Goal: Task Accomplishment & Management: Complete application form

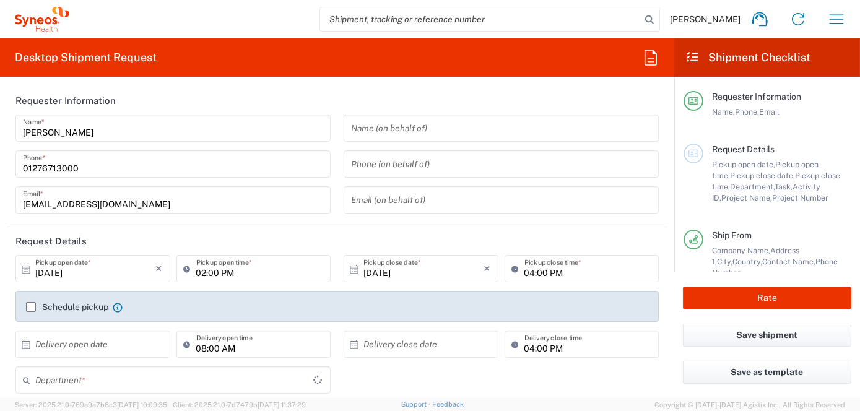
type input "8200"
type input "[GEOGRAPHIC_DATA]"
type input "Syneos Health UK Limited"
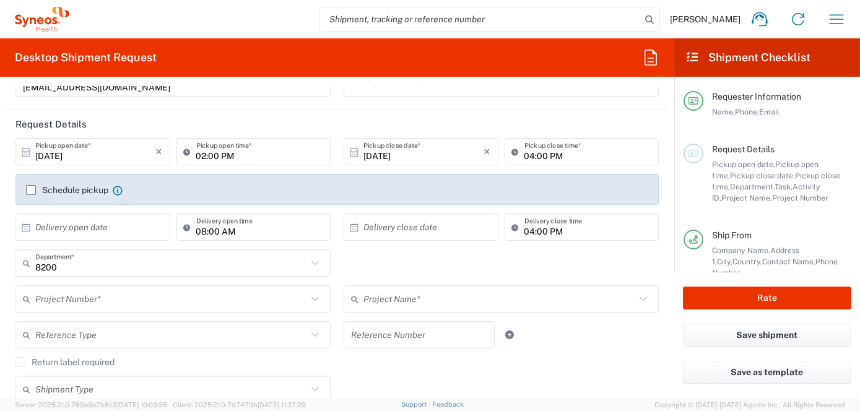
scroll to position [124, 0]
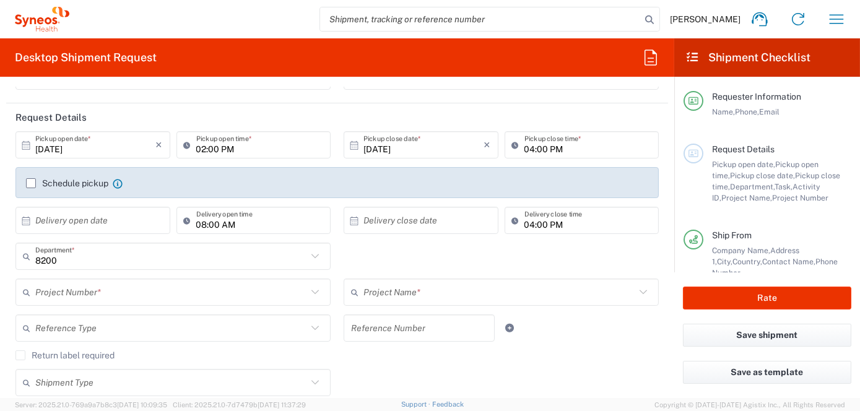
click at [106, 296] on input "text" at bounding box center [171, 293] width 272 height 22
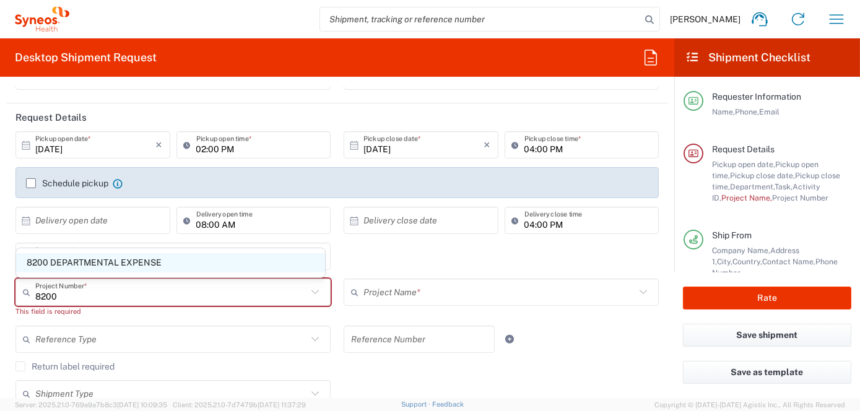
click at [115, 263] on span "8200 DEPARTMENTAL EXPENSE" at bounding box center [170, 262] width 309 height 19
type input "8200 DEPARTMENTAL EXPENSE"
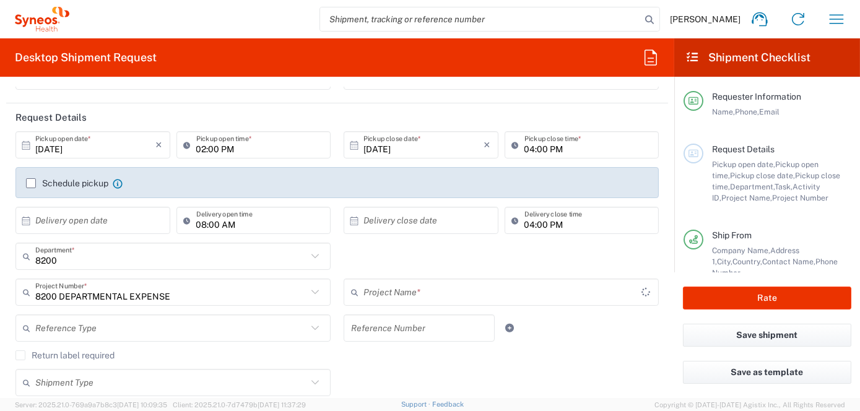
type input "8200 DEPARTMENTAL EXPENSE"
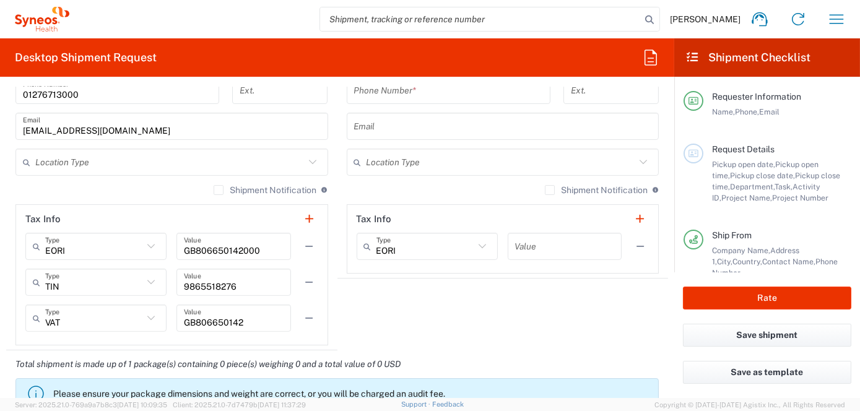
scroll to position [867, 0]
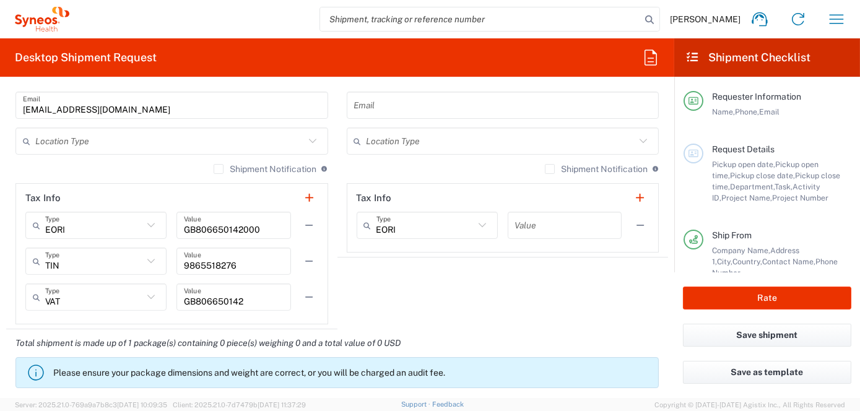
click at [179, 227] on div "GB806650142000 Value" at bounding box center [233, 225] width 114 height 27
click at [180, 227] on div "GB806650142000 Value" at bounding box center [233, 225] width 114 height 27
drag, startPoint x: 181, startPoint y: 227, endPoint x: 259, endPoint y: 227, distance: 78.0
click at [259, 227] on input "GB806650142000" at bounding box center [233, 226] width 99 height 22
click at [526, 224] on input "text" at bounding box center [564, 226] width 99 height 22
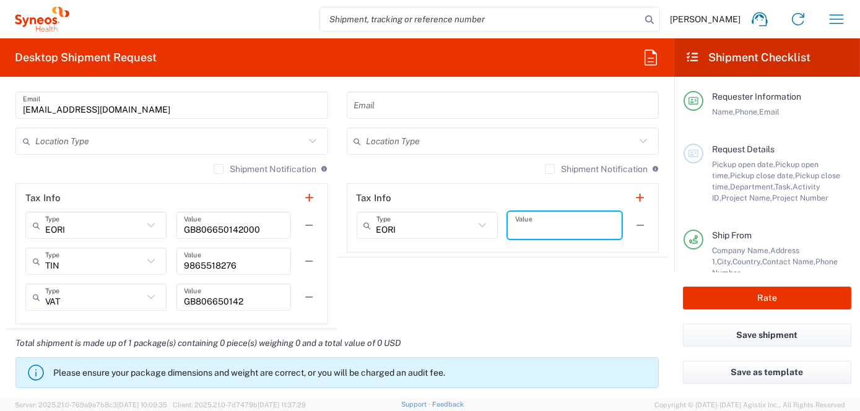
paste input "GB806650142000"
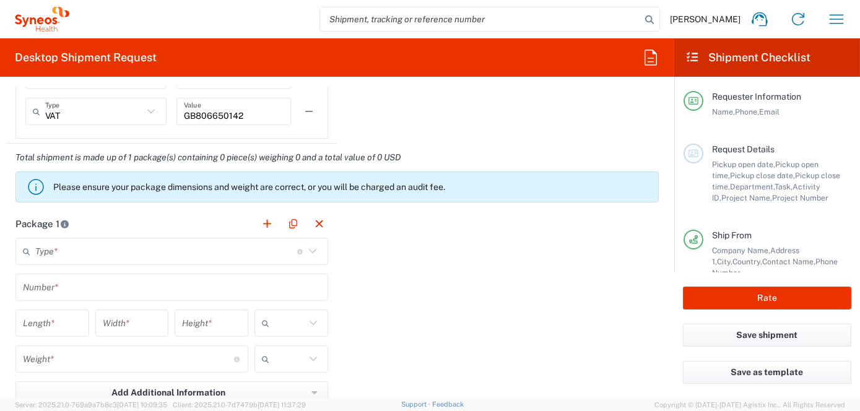
scroll to position [1115, 0]
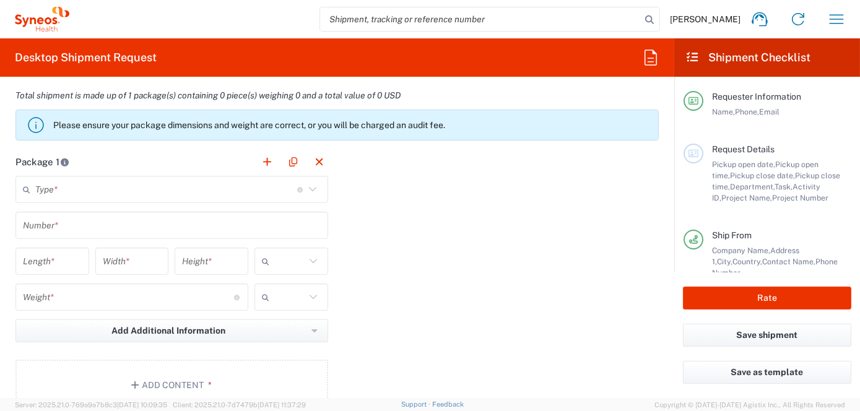
type input "GB806650142000"
click at [140, 189] on input "text" at bounding box center [166, 190] width 262 height 22
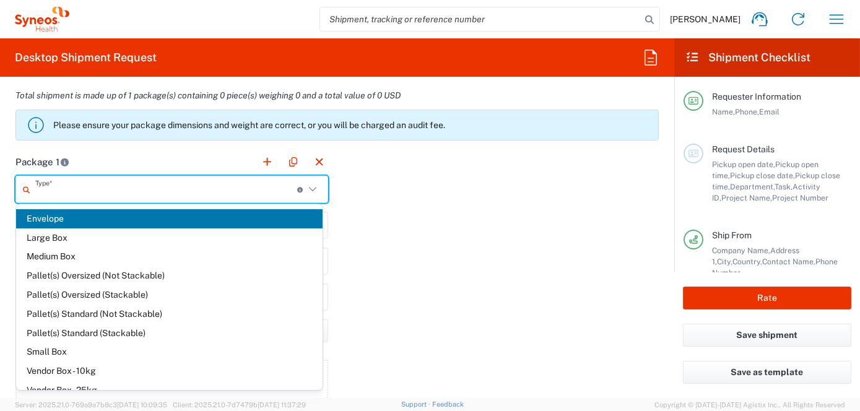
click at [58, 218] on span "Envelope" at bounding box center [169, 218] width 307 height 19
type input "Envelope"
type input "1"
type input "9.5"
type input "12.5"
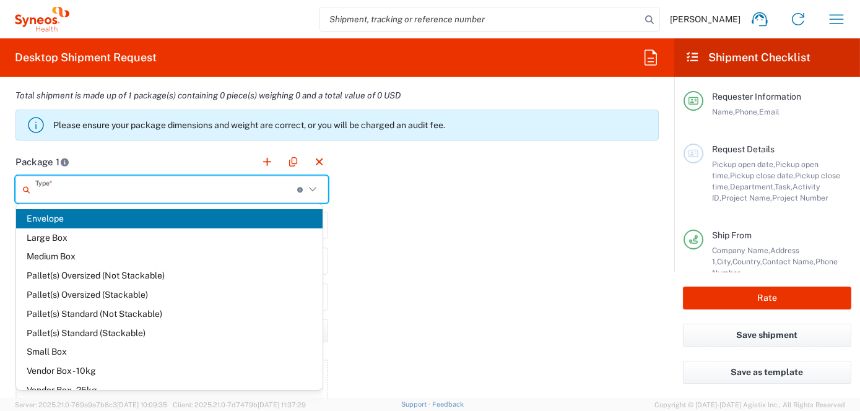
type input "0.25"
type input "in"
type input "0.45"
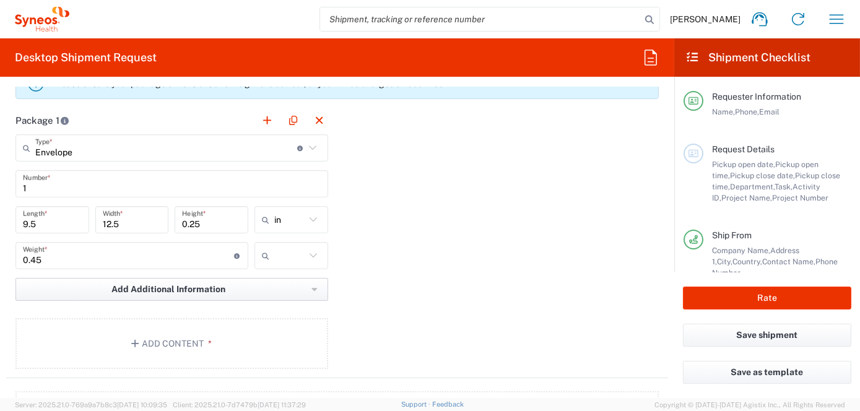
scroll to position [1176, 0]
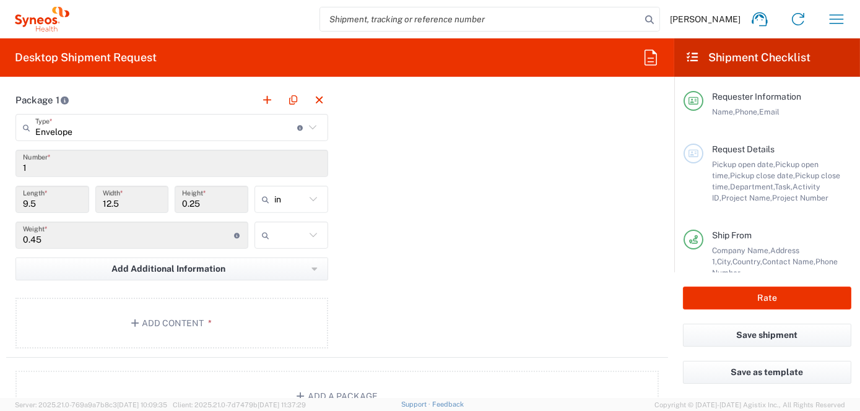
click at [310, 233] on icon at bounding box center [313, 235] width 16 height 16
click at [285, 264] on span "kgs" at bounding box center [286, 263] width 71 height 19
type input "kgs"
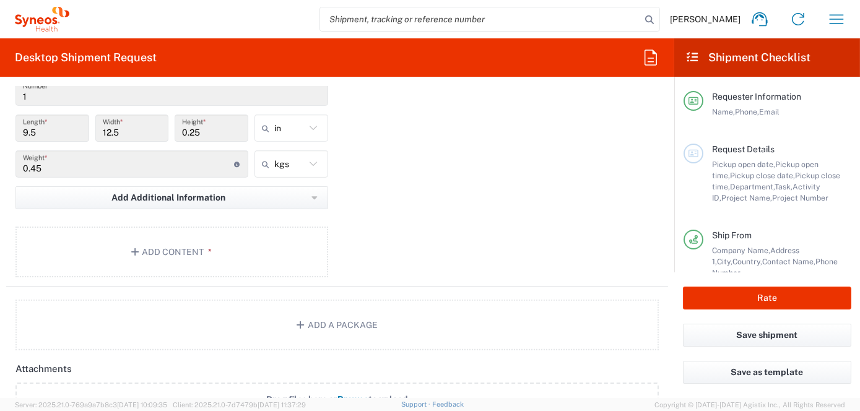
scroll to position [1362, 0]
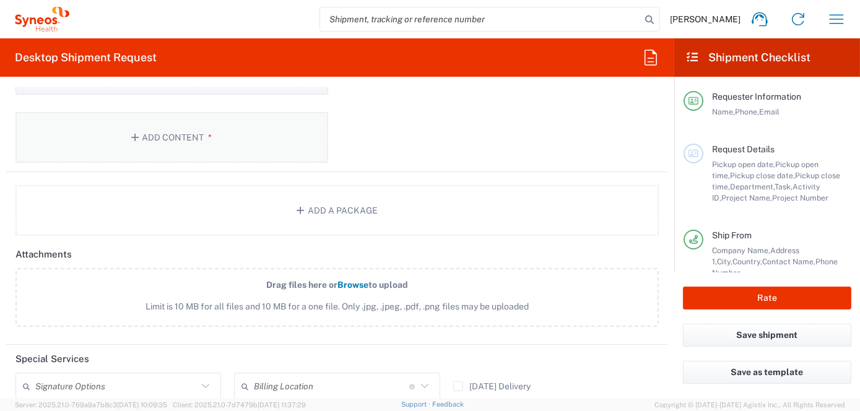
click at [133, 133] on icon "button" at bounding box center [136, 137] width 11 height 9
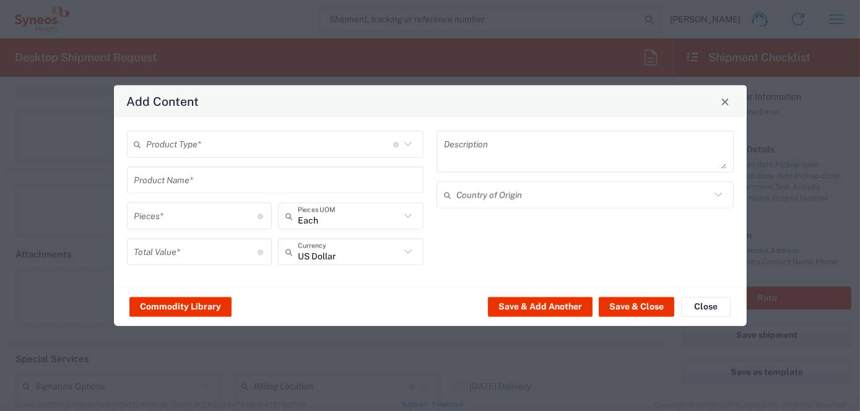
click at [407, 141] on icon at bounding box center [408, 144] width 16 height 16
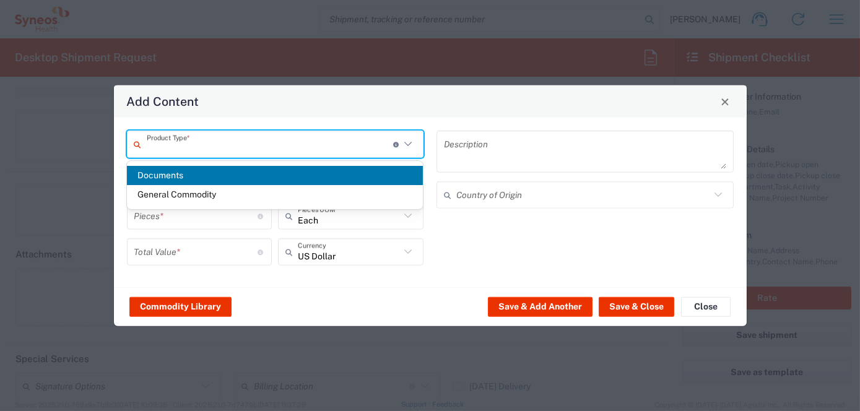
click at [203, 171] on span "Documents" at bounding box center [275, 175] width 296 height 19
type input "Documents"
type input "1"
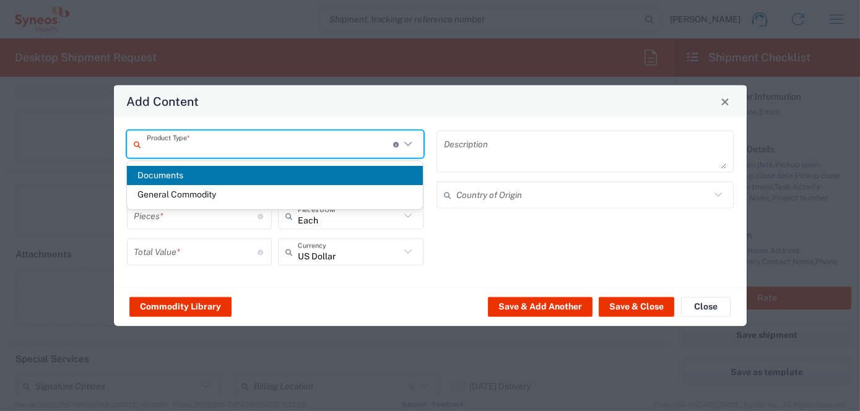
type textarea "Documents"
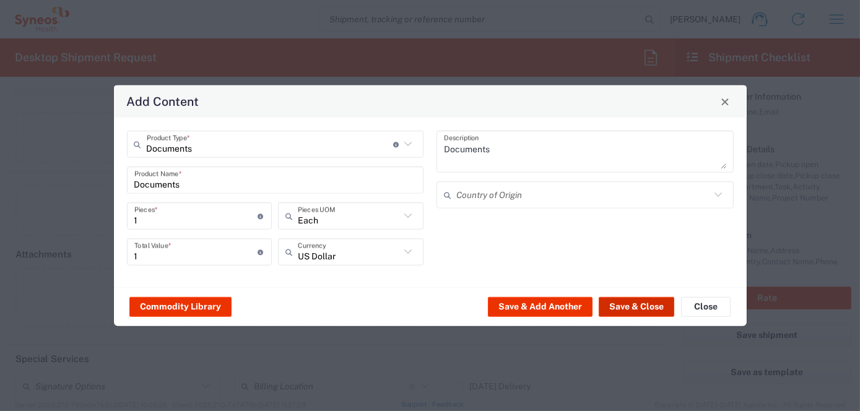
click at [637, 308] on button "Save & Close" at bounding box center [637, 307] width 76 height 20
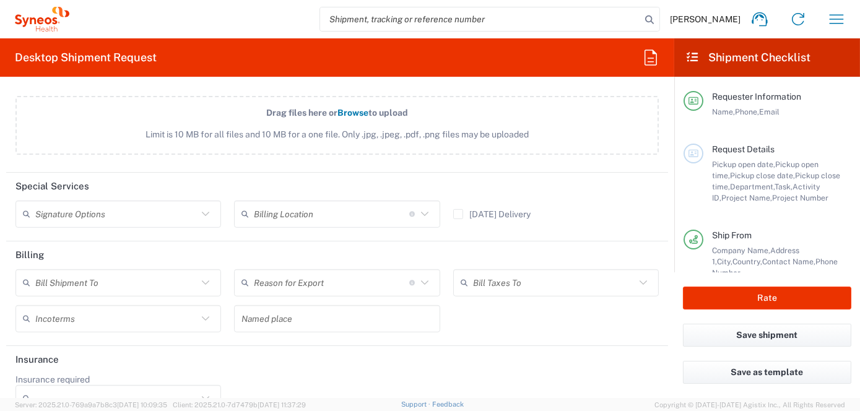
scroll to position [1610, 0]
click at [421, 278] on icon at bounding box center [424, 280] width 7 height 4
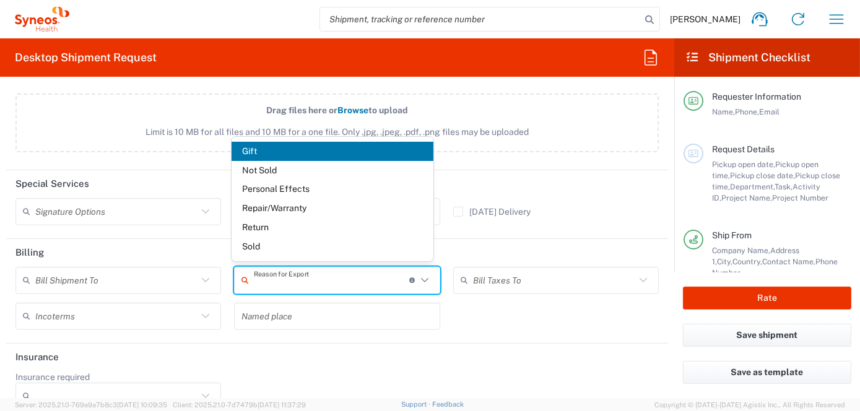
click at [269, 173] on span "Not Sold" at bounding box center [332, 170] width 201 height 19
type input "Not Sold"
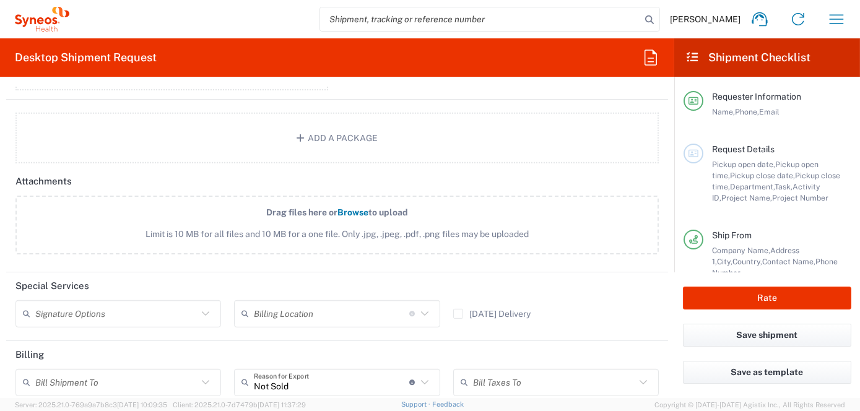
scroll to position [1506, 0]
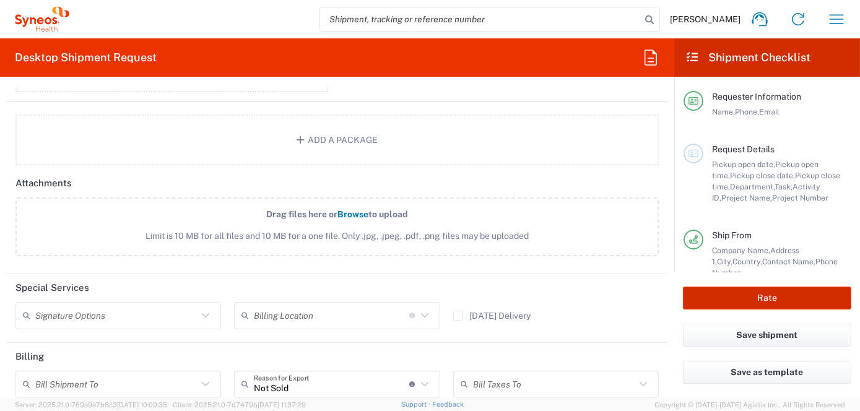
click at [772, 297] on button "Rate" at bounding box center [767, 298] width 168 height 23
type input "8200"
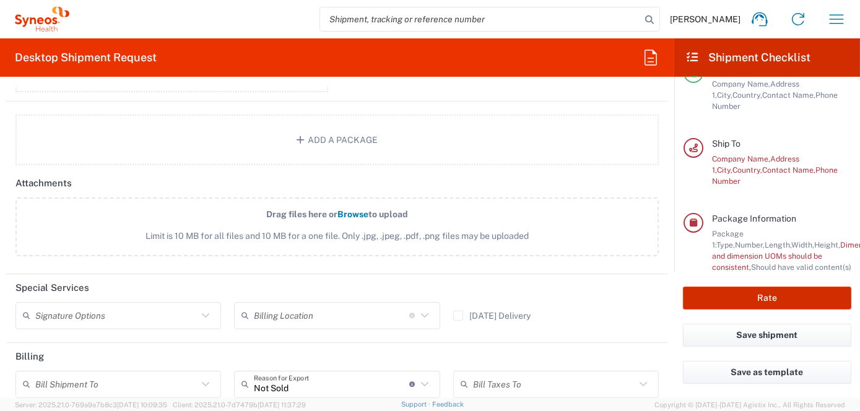
scroll to position [203, 0]
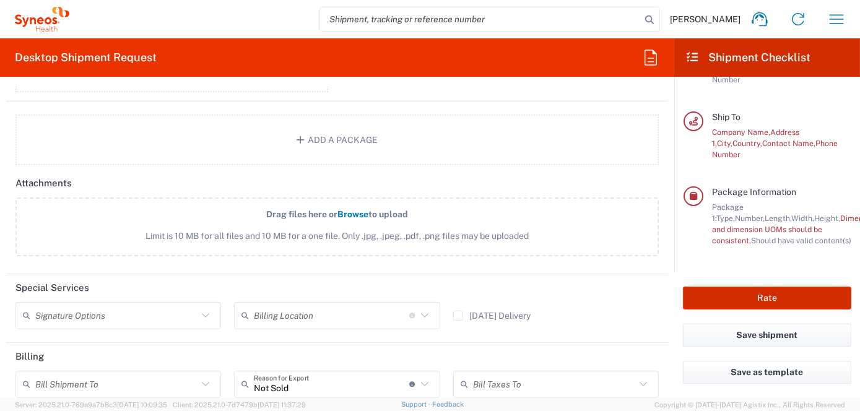
type input "8200 DEPARTMENTAL EXPENSE"
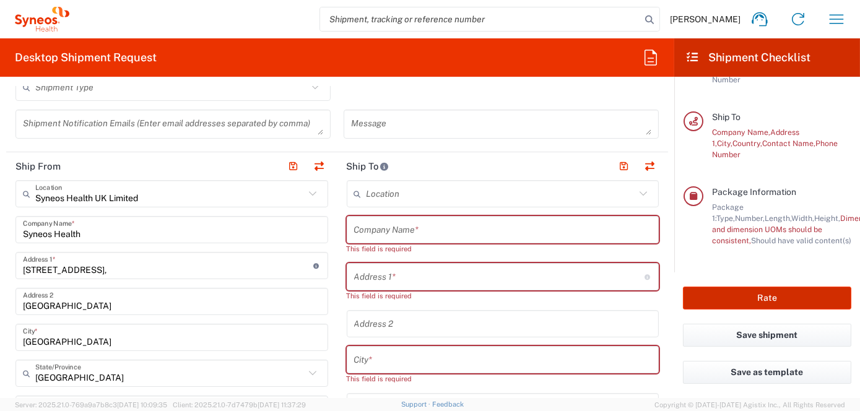
scroll to position [391, 0]
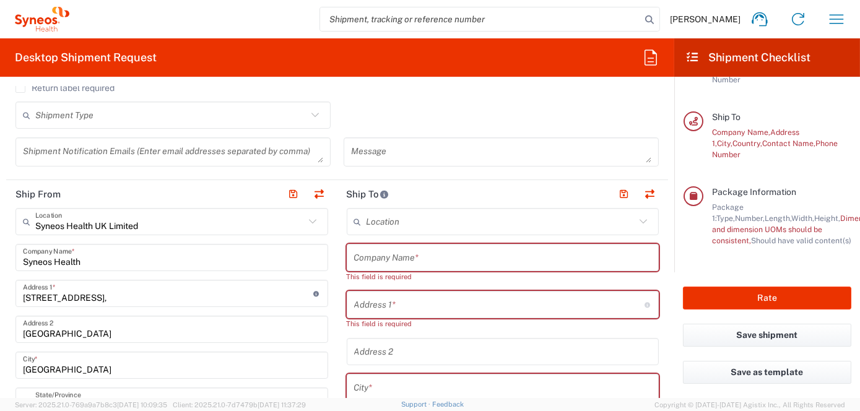
click at [380, 254] on input "text" at bounding box center [503, 258] width 298 height 22
paste input "[PERSON_NAME] Law Firm"
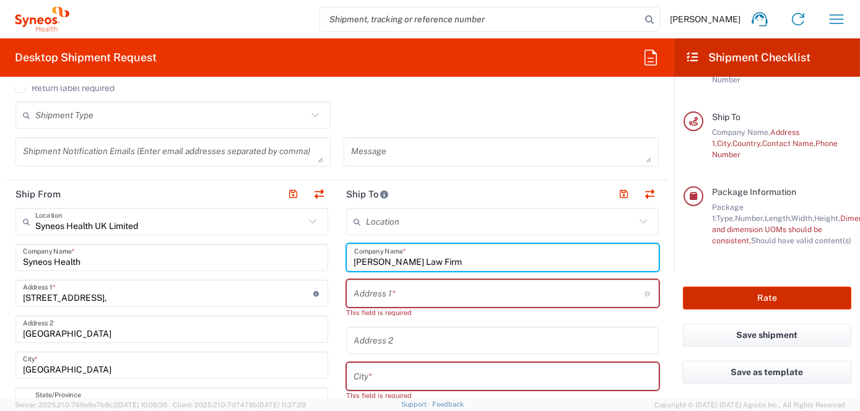
type input "[PERSON_NAME] Law Firm"
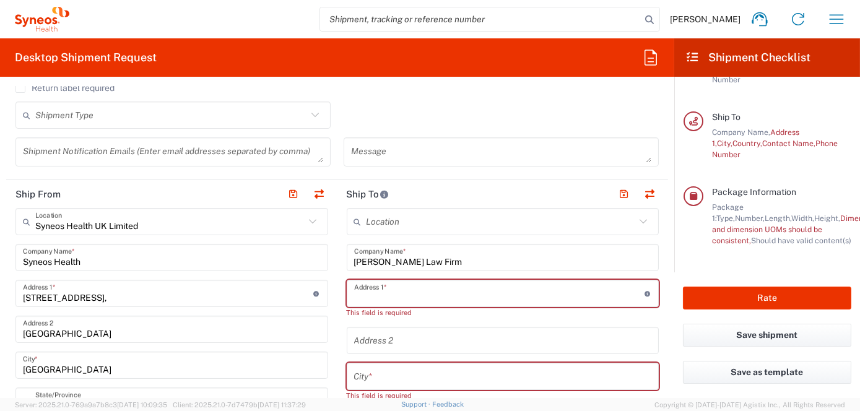
click at [365, 294] on input "text" at bounding box center [499, 294] width 290 height 22
paste input "[STREET_ADDRESS]."
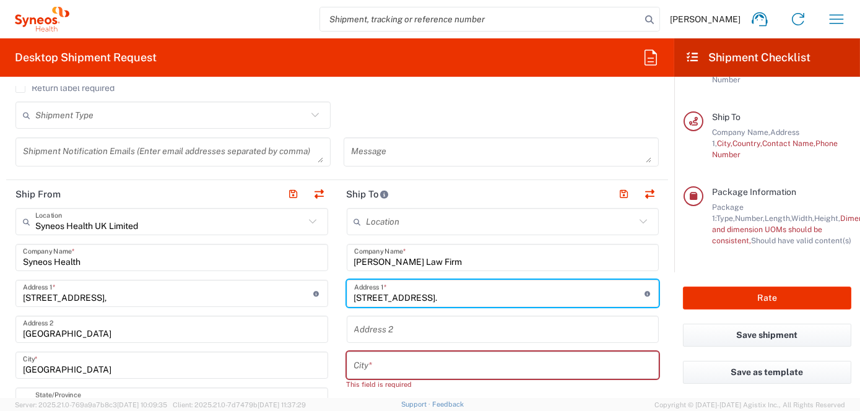
type input "[STREET_ADDRESS]."
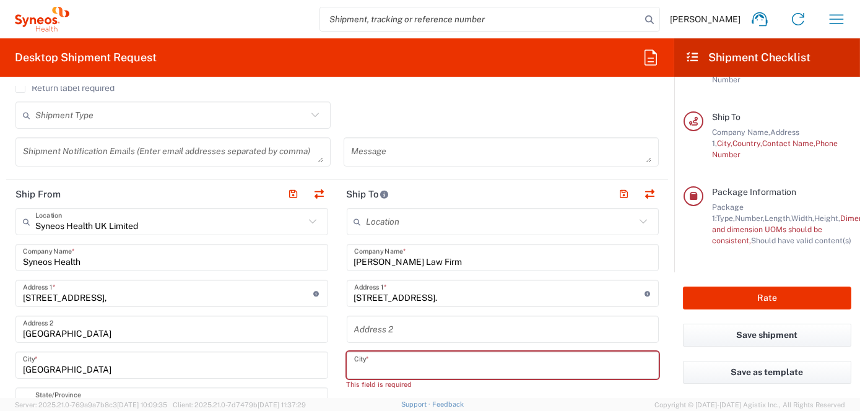
click at [357, 362] on input "text" at bounding box center [503, 366] width 298 height 22
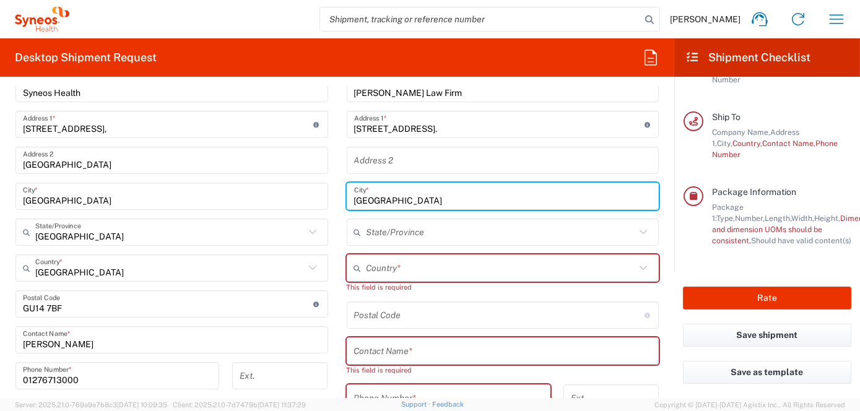
scroll to position [577, 0]
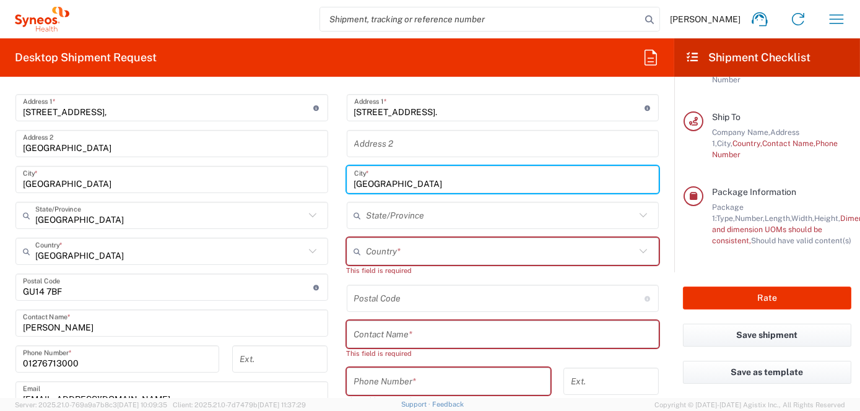
type input "[GEOGRAPHIC_DATA]"
click at [370, 254] on input "text" at bounding box center [501, 252] width 269 height 22
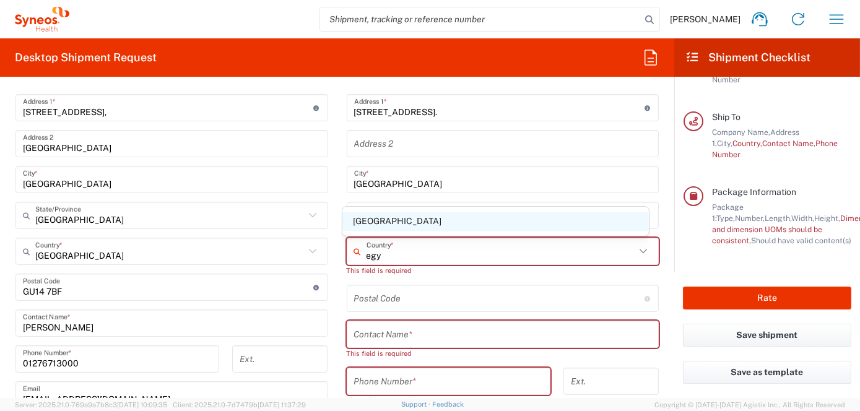
click at [358, 217] on span "[GEOGRAPHIC_DATA]" at bounding box center [495, 221] width 307 height 19
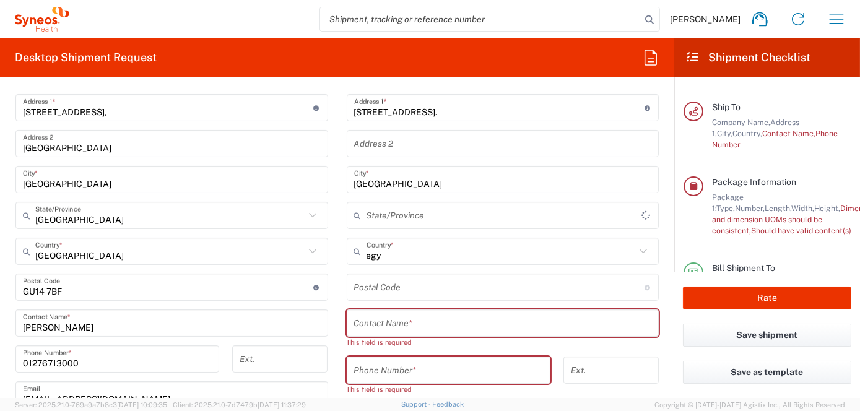
type input "[GEOGRAPHIC_DATA]"
type input "Sender/Shipper"
type input "Delivery Duty Paid"
click at [370, 321] on input "text" at bounding box center [503, 324] width 298 height 22
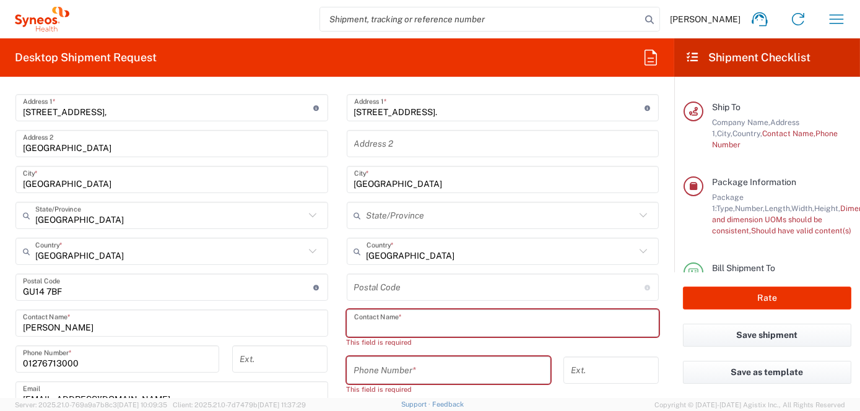
paste input "[PERSON_NAME]"
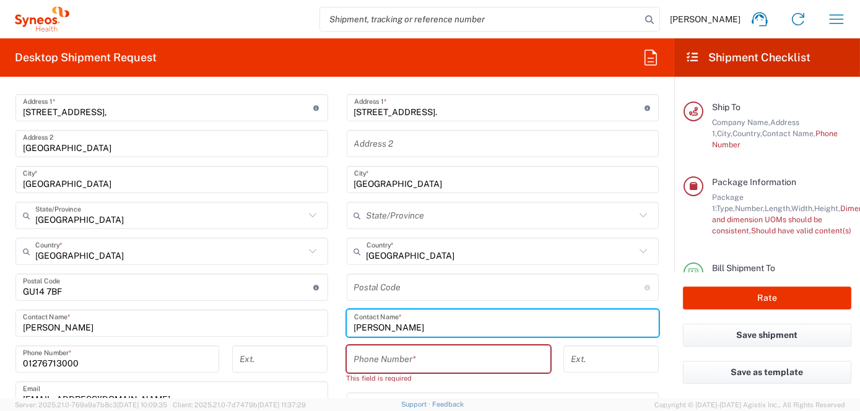
type input "[PERSON_NAME]"
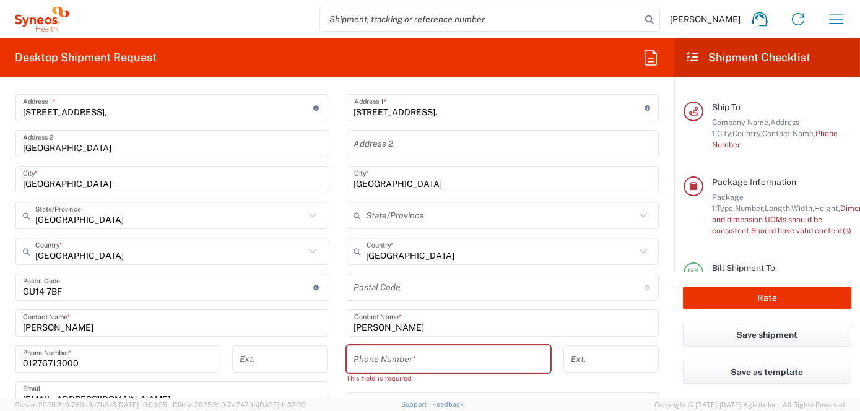
click at [390, 360] on input "tel" at bounding box center [448, 360] width 189 height 22
paste input "2 01204744176"
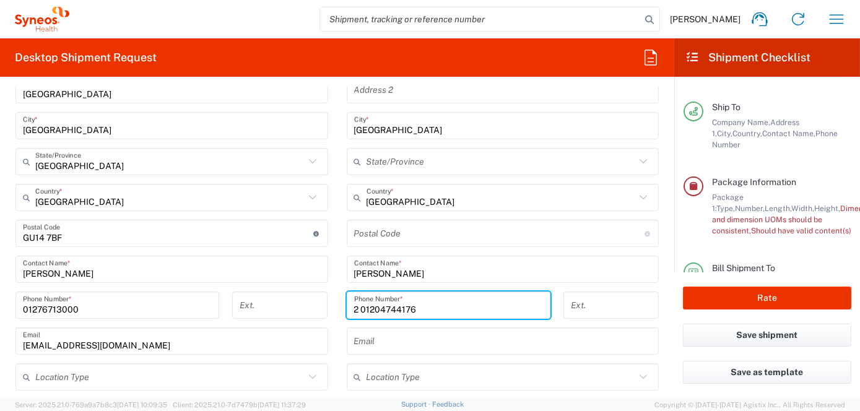
scroll to position [701, 0]
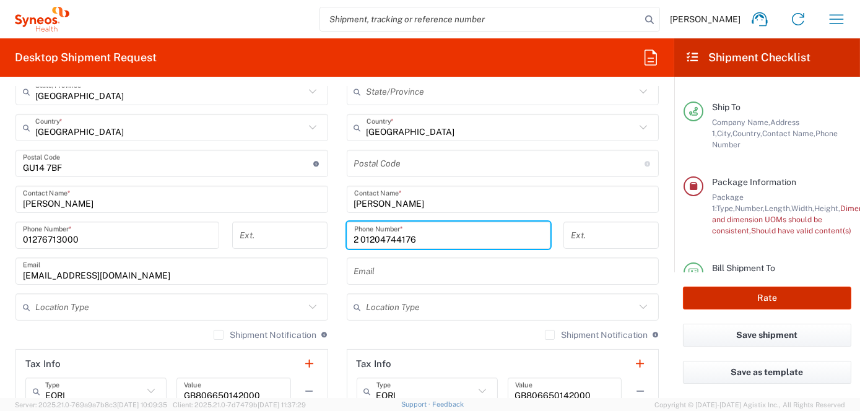
type input "2 01204744176"
click at [753, 303] on button "Rate" at bounding box center [767, 298] width 168 height 23
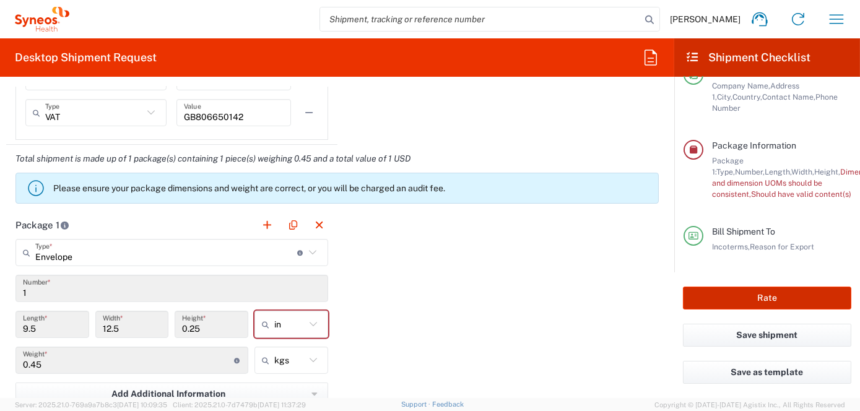
scroll to position [1072, 0]
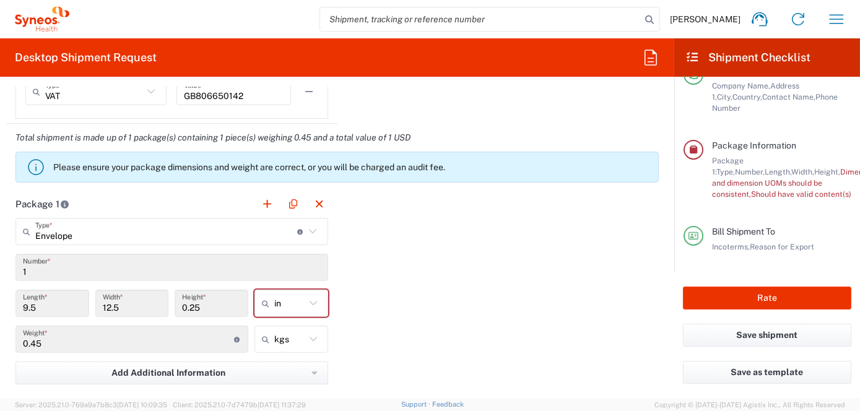
click at [313, 301] on icon at bounding box center [313, 303] width 16 height 16
click at [286, 329] on span "in" at bounding box center [286, 332] width 71 height 19
click at [309, 299] on icon at bounding box center [313, 303] width 16 height 16
click at [265, 370] on span "in" at bounding box center [286, 370] width 71 height 19
type input "in"
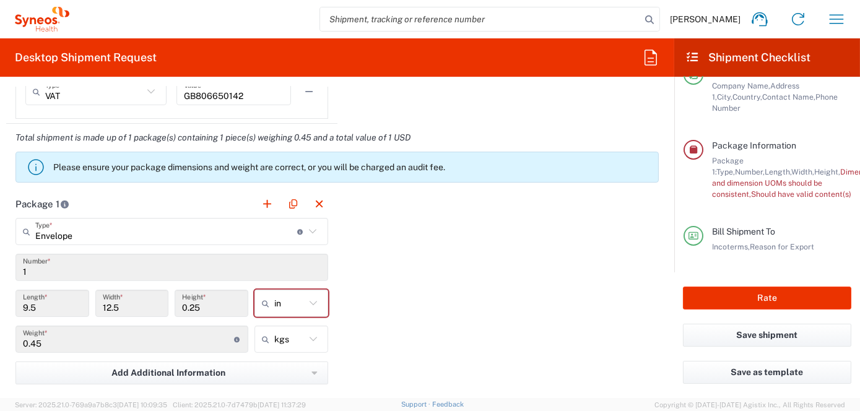
click at [308, 334] on icon at bounding box center [313, 339] width 16 height 16
drag, startPoint x: 274, startPoint y: 383, endPoint x: 281, endPoint y: 381, distance: 7.1
click at [274, 383] on span "lbs" at bounding box center [286, 387] width 71 height 19
type input "0.99"
type input "lbs"
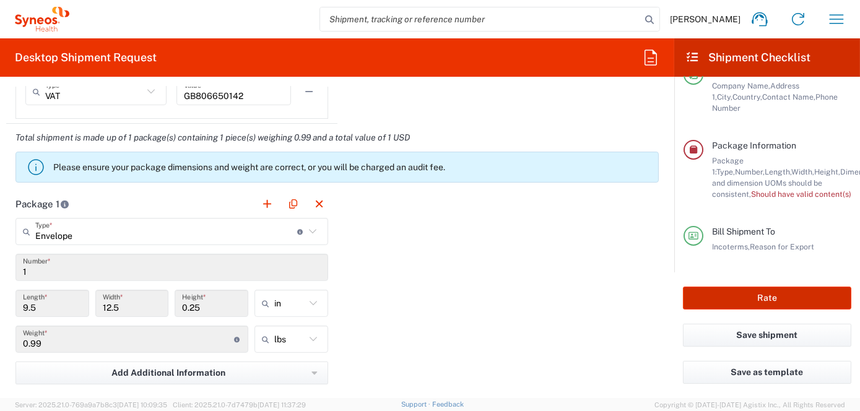
click at [737, 302] on button "Rate" at bounding box center [767, 298] width 168 height 23
click at [776, 297] on button "Rate" at bounding box center [767, 298] width 168 height 23
click at [311, 304] on icon at bounding box center [313, 303] width 16 height 16
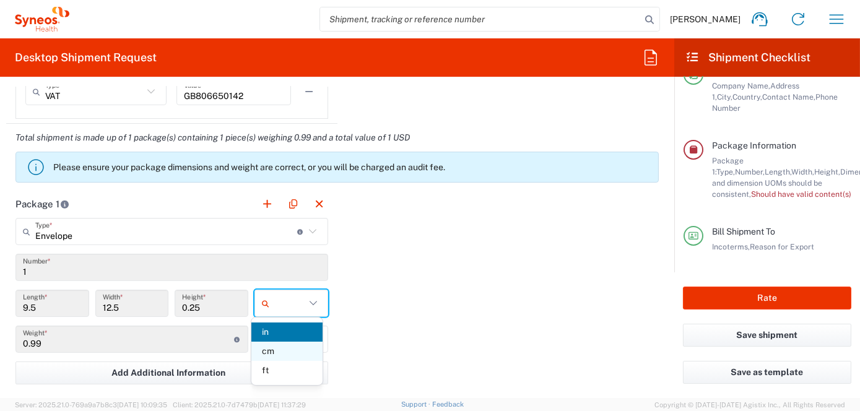
click at [271, 352] on span "cm" at bounding box center [286, 351] width 71 height 19
type input "24.13"
type input "31.75"
type input "0.64"
type input "cm"
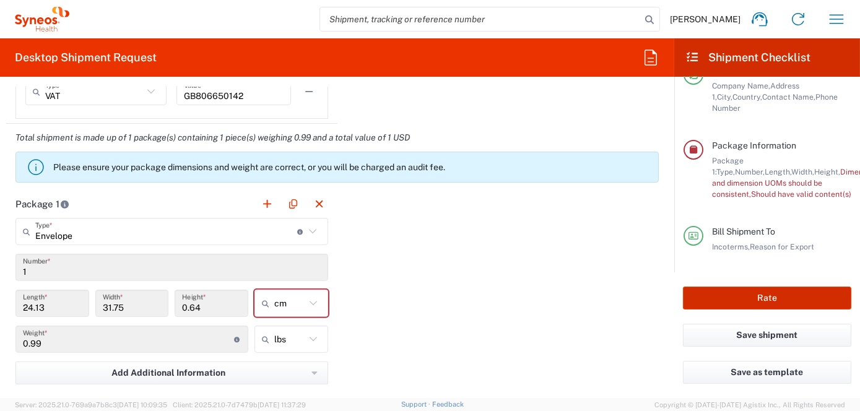
click at [760, 299] on button "Rate" at bounding box center [767, 298] width 168 height 23
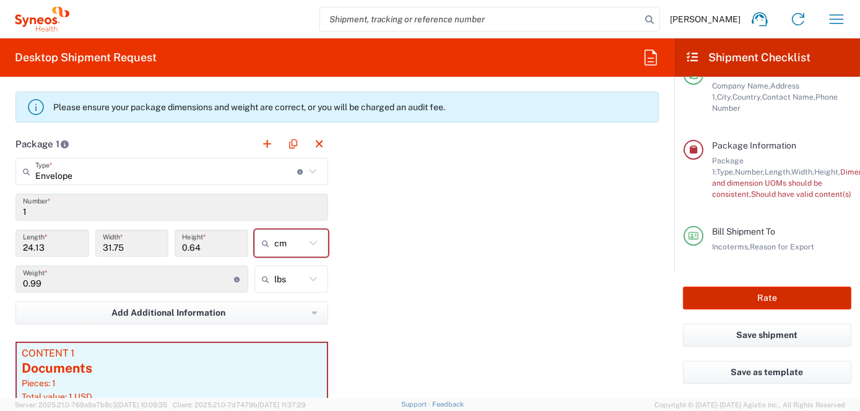
scroll to position [1196, 0]
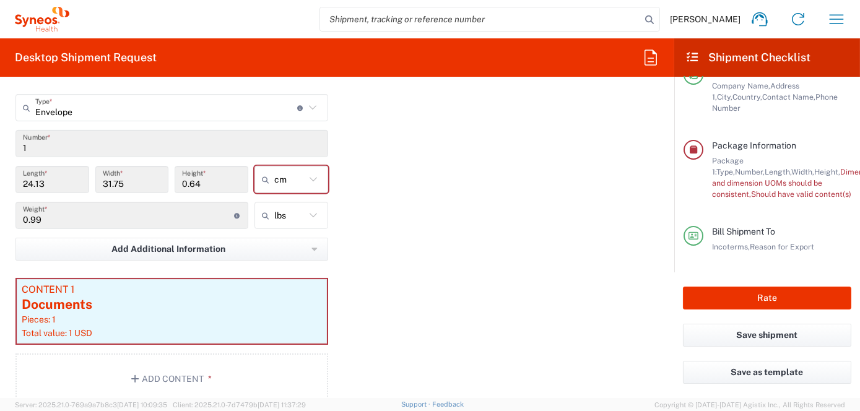
click at [310, 175] on icon at bounding box center [313, 180] width 16 height 16
click at [272, 241] on span "in" at bounding box center [286, 246] width 71 height 19
type input "9.5"
type input "12.5"
type input "0.25"
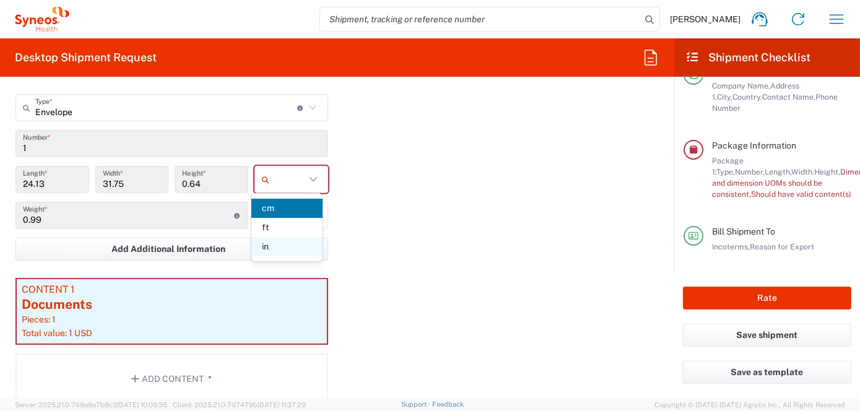
type input "in"
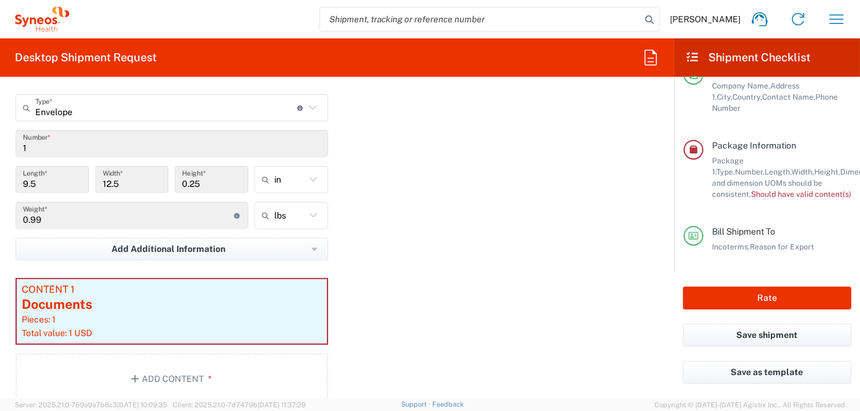
click at [310, 214] on icon at bounding box center [313, 215] width 7 height 4
click at [271, 263] on span "kgs" at bounding box center [286, 263] width 71 height 19
type input "0.45"
type input "kgs"
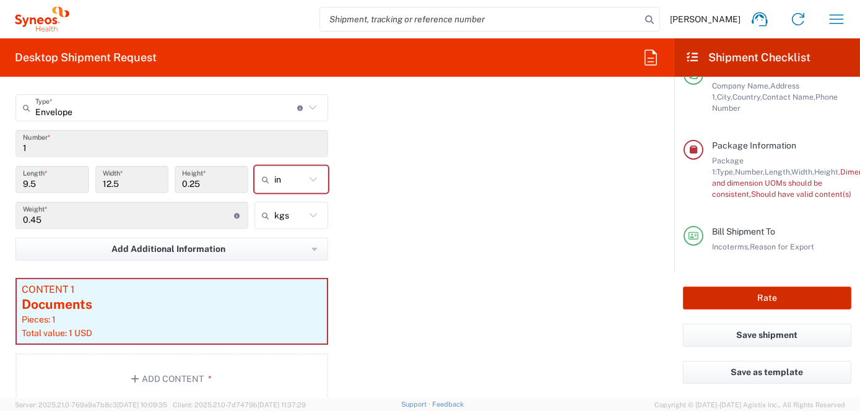
click at [771, 299] on button "Rate" at bounding box center [767, 298] width 168 height 23
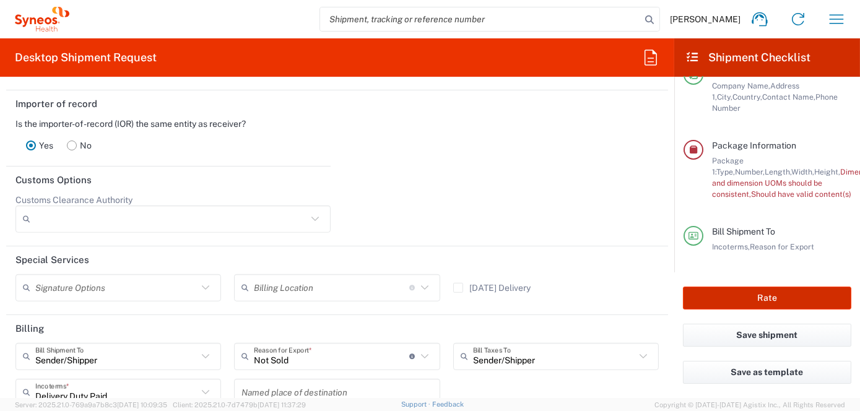
scroll to position [1786, 0]
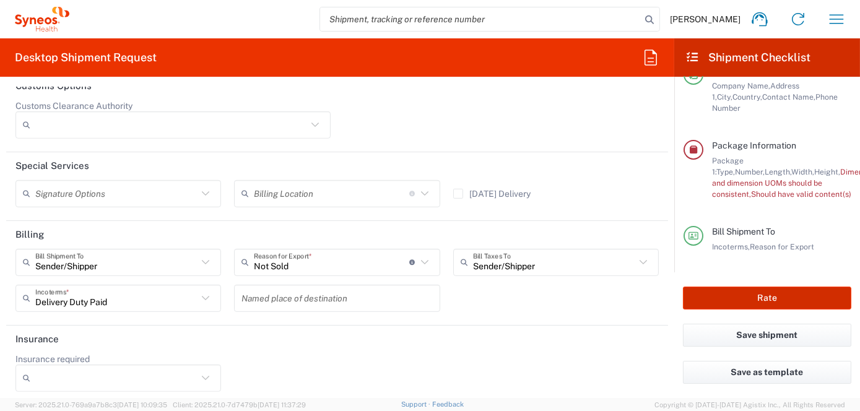
click at [764, 303] on button "Rate" at bounding box center [767, 298] width 168 height 23
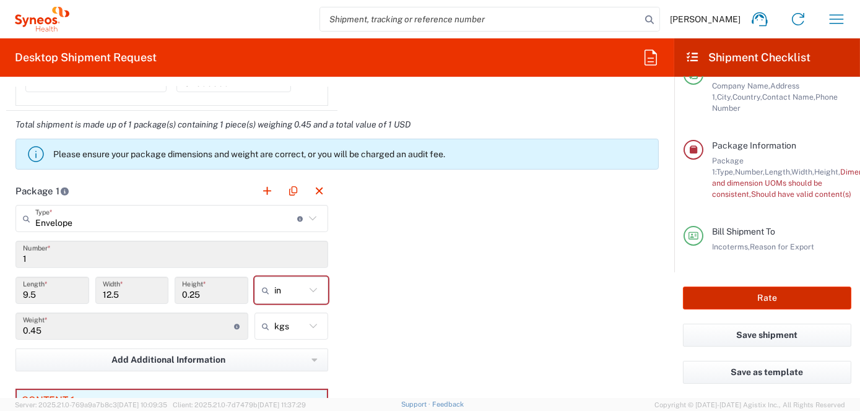
scroll to position [1106, 0]
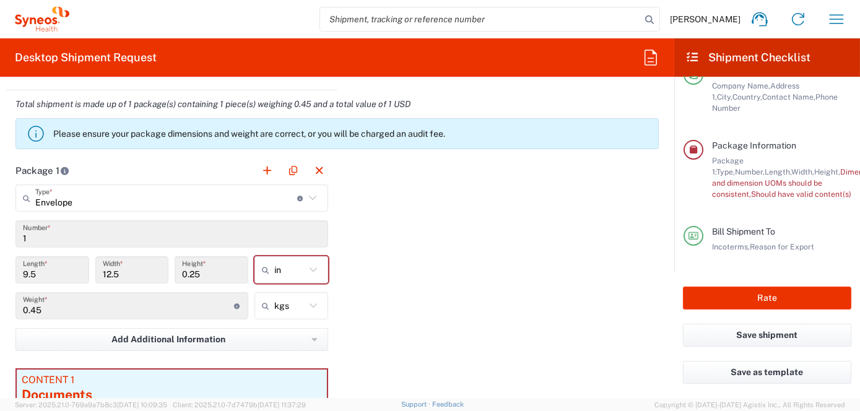
click at [87, 238] on input "1" at bounding box center [172, 235] width 298 height 22
click at [45, 232] on input "1" at bounding box center [172, 235] width 298 height 22
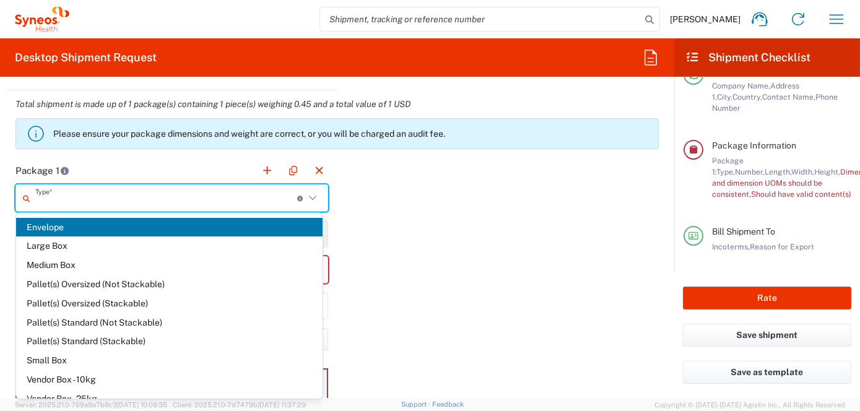
click at [133, 191] on input "text" at bounding box center [166, 199] width 262 height 22
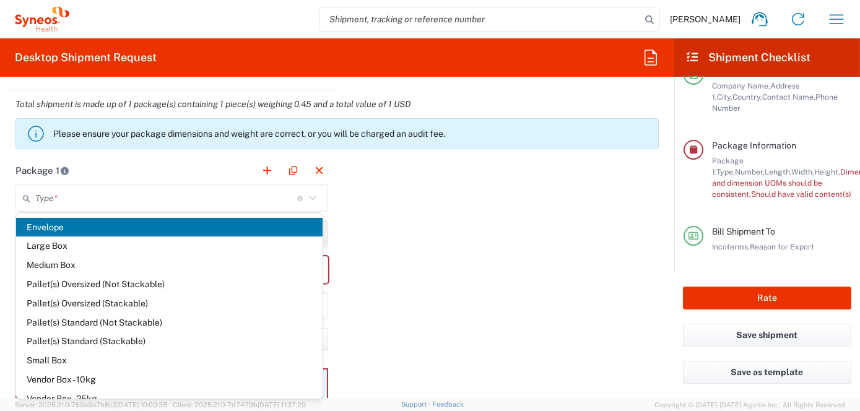
click at [55, 228] on span "Envelope" at bounding box center [169, 227] width 307 height 19
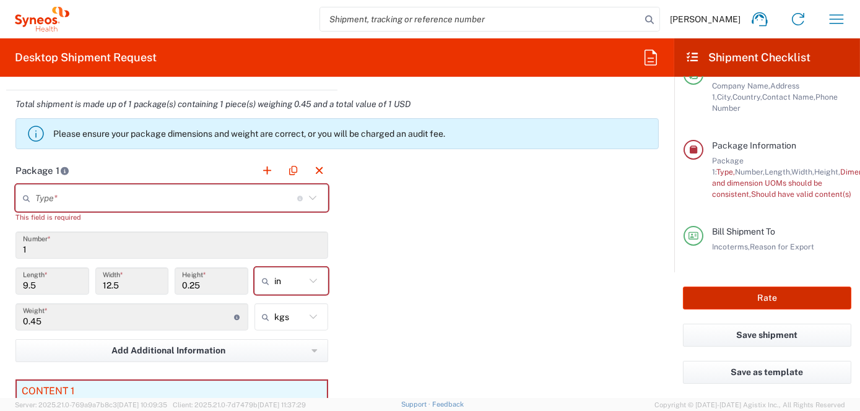
click at [731, 296] on button "Rate" at bounding box center [767, 298] width 168 height 23
click at [732, 298] on button "Rate" at bounding box center [767, 298] width 168 height 23
click at [32, 241] on input "1" at bounding box center [172, 246] width 298 height 22
click at [41, 246] on input "1" at bounding box center [172, 246] width 298 height 22
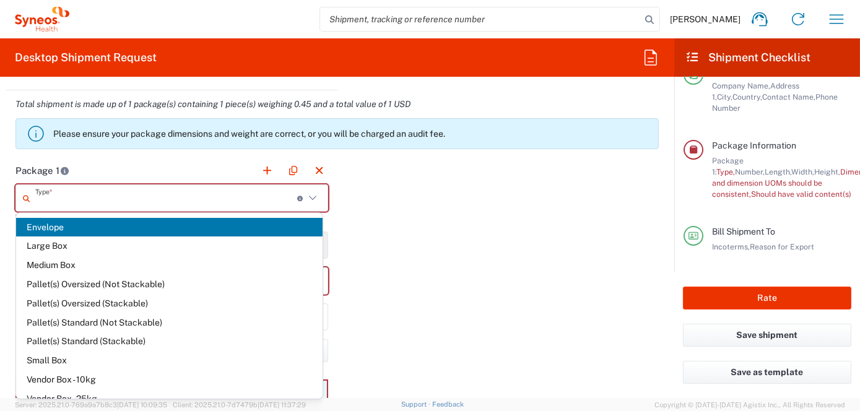
click at [75, 195] on input "text" at bounding box center [166, 199] width 262 height 22
click at [43, 227] on span "Envelope" at bounding box center [169, 227] width 307 height 19
type input "Envelope"
type input "in"
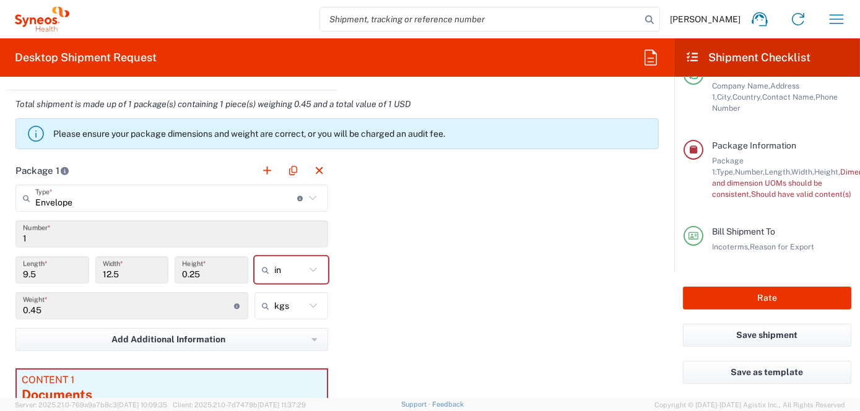
click at [310, 303] on icon at bounding box center [313, 305] width 7 height 4
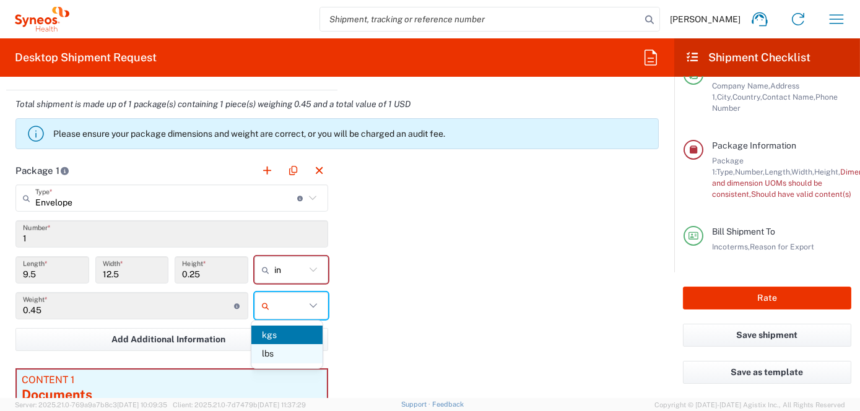
click at [271, 350] on span "lbs" at bounding box center [286, 353] width 71 height 19
type input "0.99"
type input "lbs"
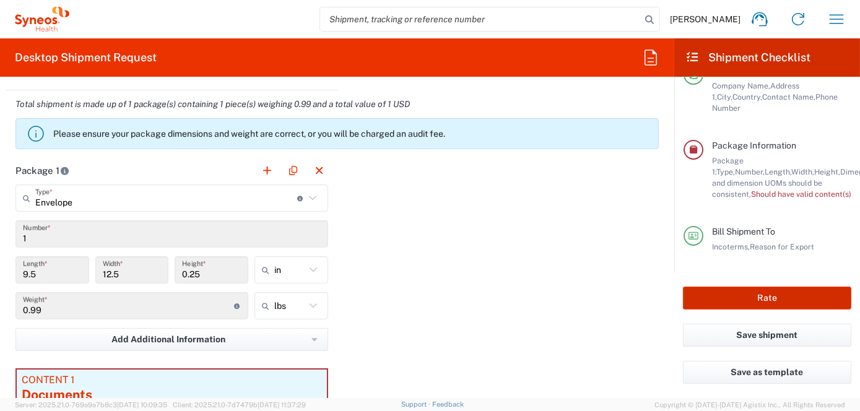
click at [744, 297] on button "Rate" at bounding box center [767, 298] width 168 height 23
click at [742, 299] on button "Rate" at bounding box center [767, 298] width 168 height 23
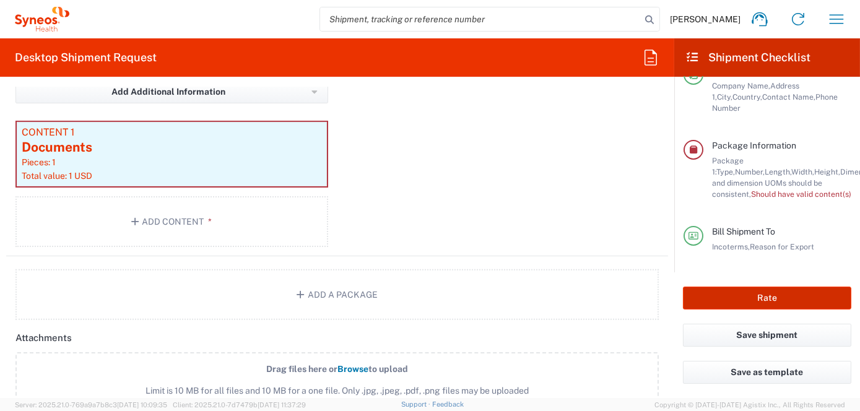
scroll to position [1043, 0]
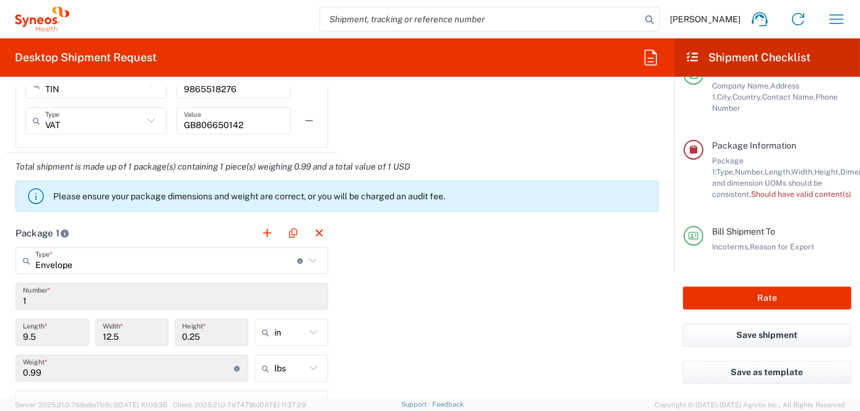
click at [309, 366] on icon at bounding box center [313, 368] width 16 height 16
click at [272, 339] on span "kgs" at bounding box center [286, 337] width 71 height 19
type input "0.45"
type input "kgs"
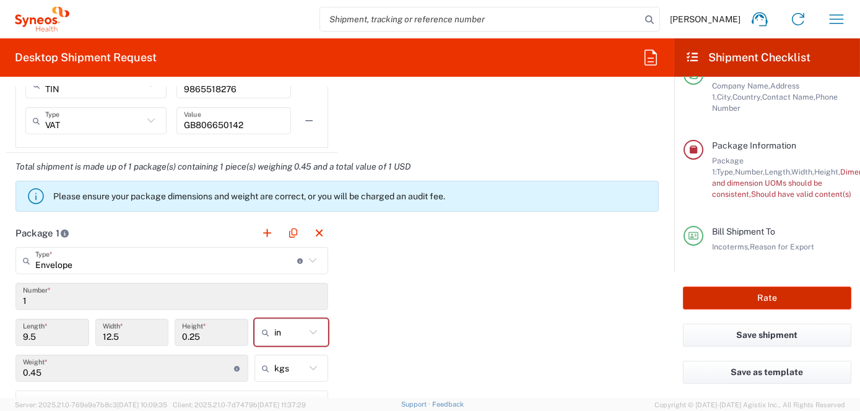
click at [757, 300] on button "Rate" at bounding box center [767, 298] width 168 height 23
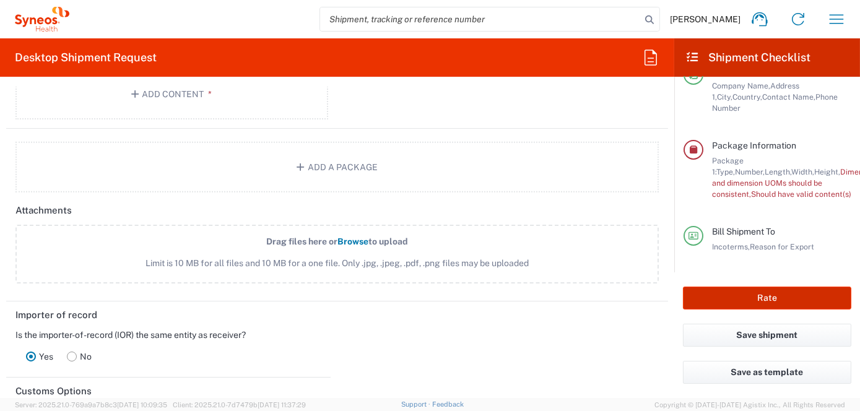
scroll to position [1486, 0]
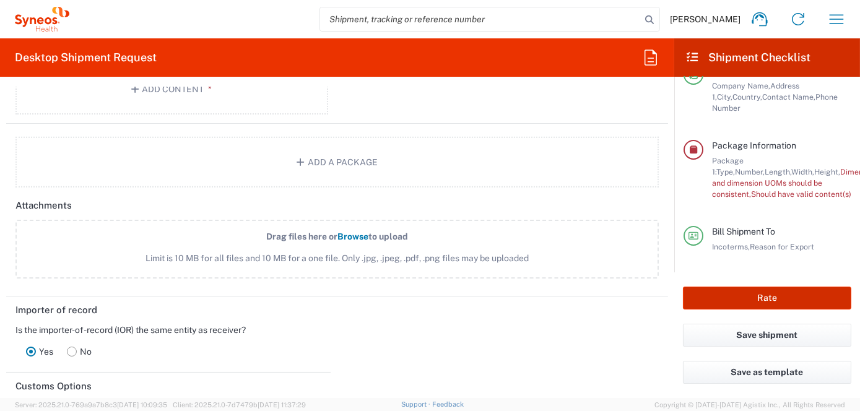
click at [765, 298] on button "Rate" at bounding box center [767, 298] width 168 height 23
click at [765, 301] on button "Rate" at bounding box center [767, 298] width 168 height 23
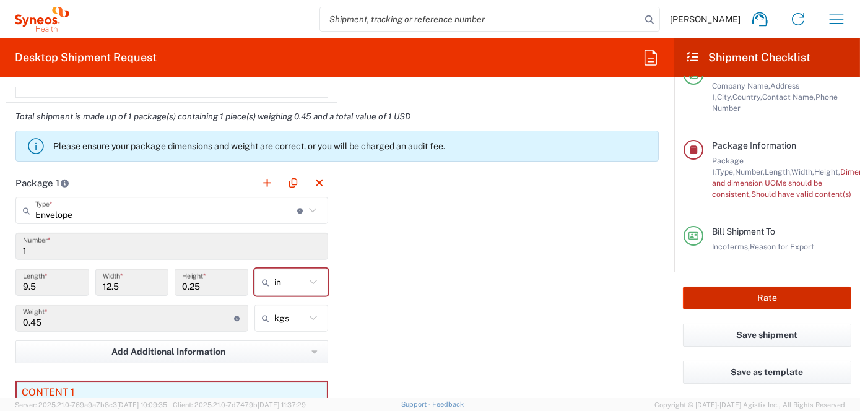
scroll to position [1115, 0]
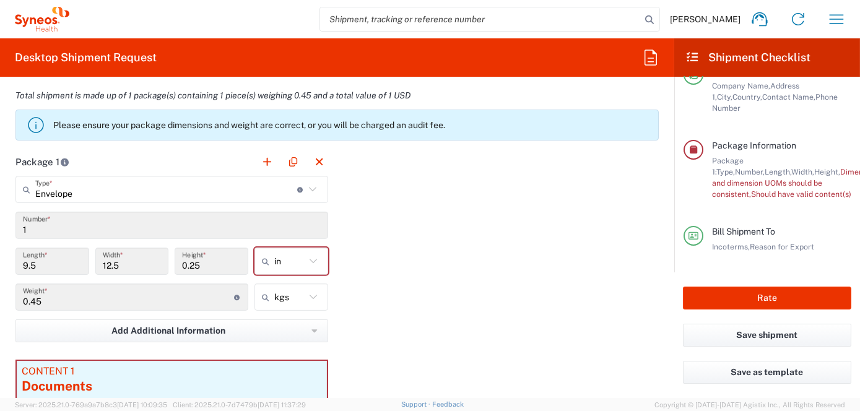
click at [310, 296] on icon at bounding box center [313, 297] width 7 height 4
click at [269, 343] on span "lbs" at bounding box center [286, 345] width 71 height 19
type input "0.99"
type input "lbs"
click at [312, 259] on icon at bounding box center [313, 261] width 7 height 4
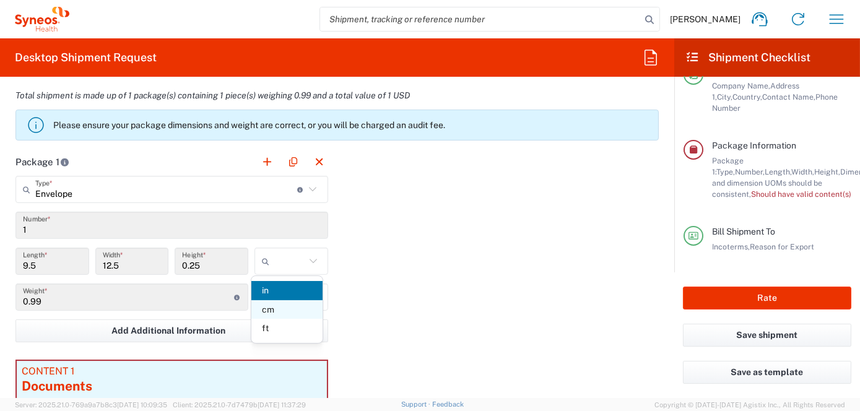
click at [271, 307] on span "cm" at bounding box center [286, 309] width 71 height 19
type input "24.13"
type input "31.75"
type input "0.64"
type input "cm"
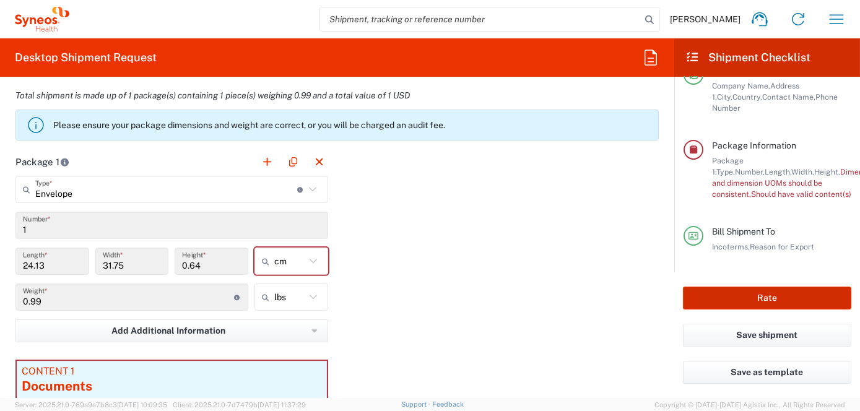
click at [750, 299] on button "Rate" at bounding box center [767, 298] width 168 height 23
click at [755, 191] on span "Weight and dimension UOMs should be consistent," at bounding box center [821, 183] width 219 height 32
click at [308, 187] on icon at bounding box center [311, 189] width 7 height 4
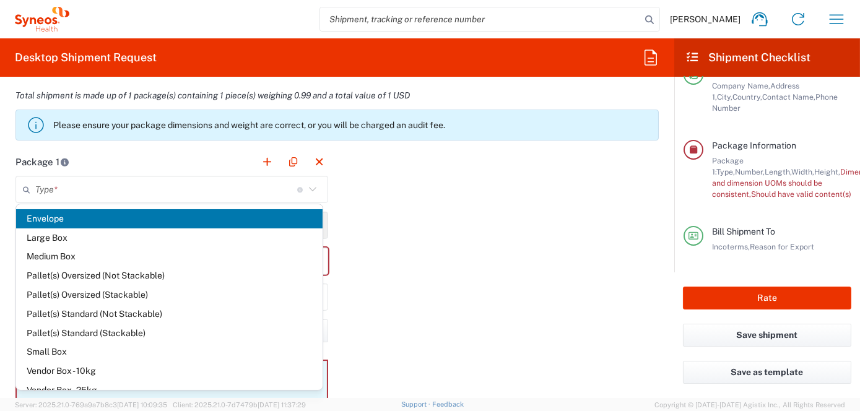
click at [53, 219] on span "Envelope" at bounding box center [169, 218] width 307 height 19
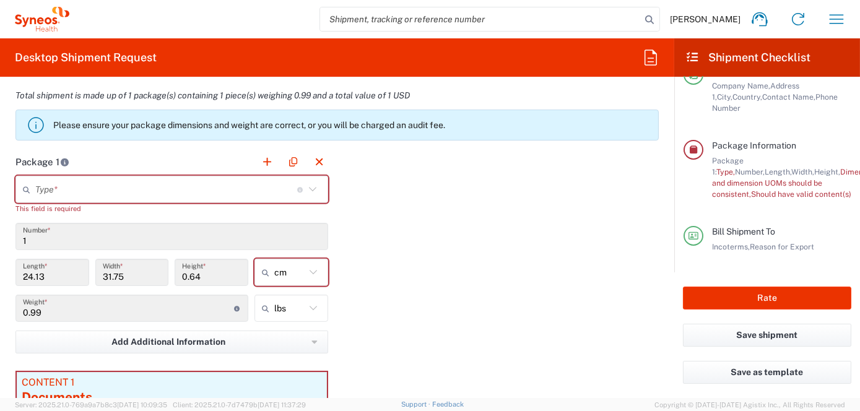
click at [305, 186] on icon at bounding box center [313, 189] width 16 height 16
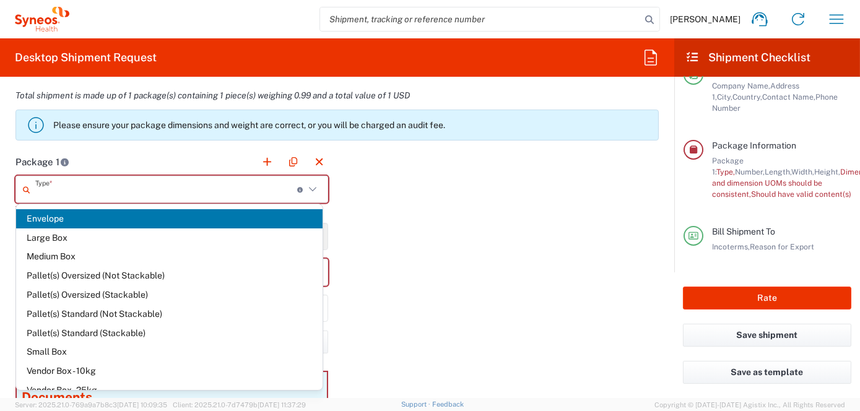
click at [48, 220] on span "Envelope" at bounding box center [169, 218] width 307 height 19
type input "Envelope"
type input "1"
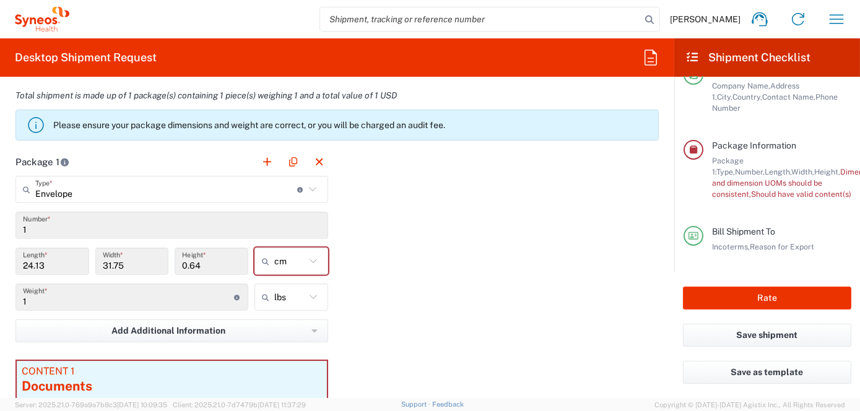
click at [312, 259] on icon at bounding box center [313, 261] width 16 height 16
click at [278, 324] on span "in" at bounding box center [286, 328] width 71 height 19
type input "9.5"
type input "12.5"
type input "0.25"
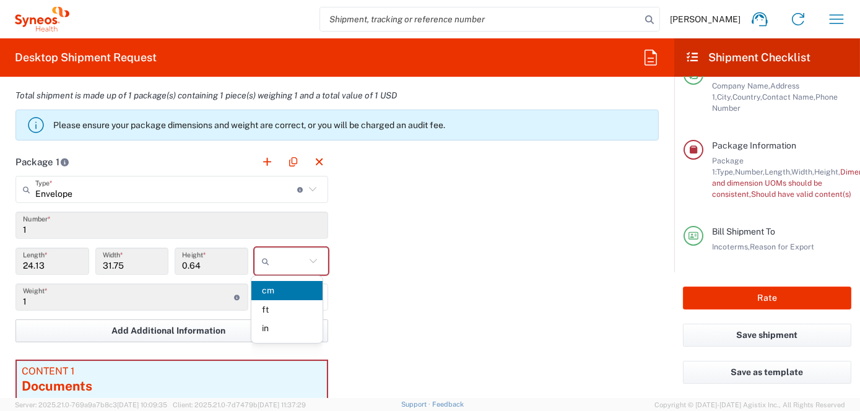
type input "in"
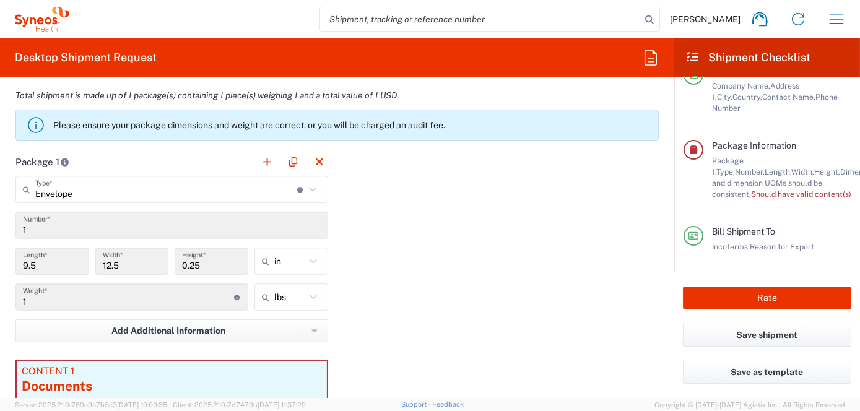
click at [57, 296] on input "1" at bounding box center [128, 298] width 211 height 22
click at [37, 297] on input "1" at bounding box center [128, 298] width 211 height 22
click at [311, 296] on icon at bounding box center [313, 297] width 16 height 16
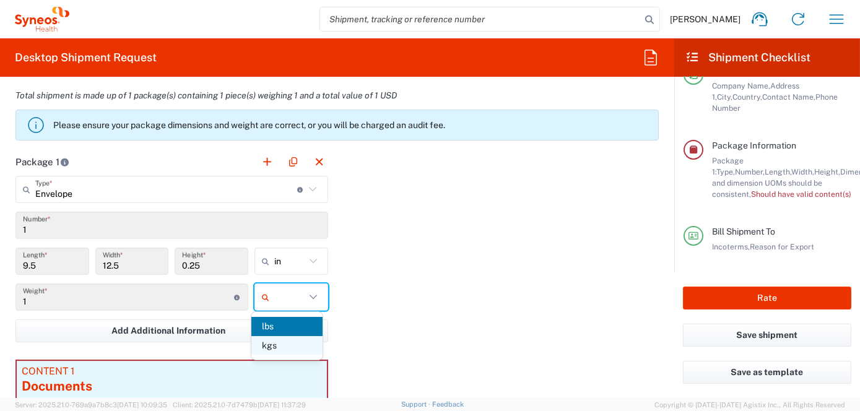
click at [269, 344] on span "kgs" at bounding box center [286, 345] width 71 height 19
type input "0.45"
type input "kgs"
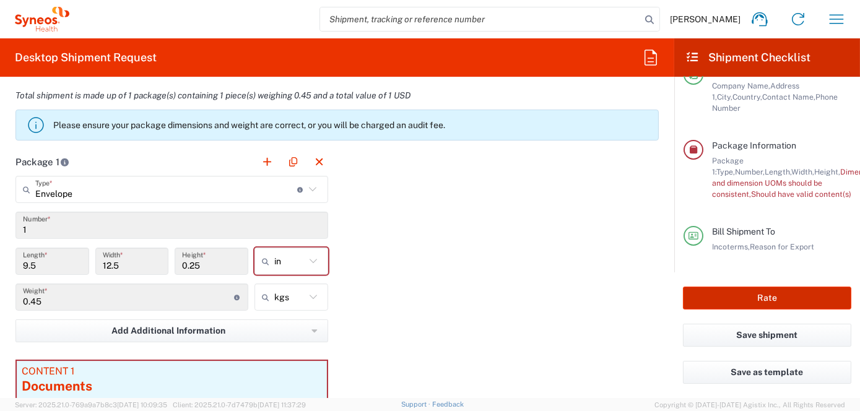
click at [745, 300] on button "Rate" at bounding box center [767, 298] width 168 height 23
click at [752, 297] on button "Rate" at bounding box center [767, 298] width 168 height 23
click at [752, 298] on button "Rate" at bounding box center [767, 298] width 168 height 23
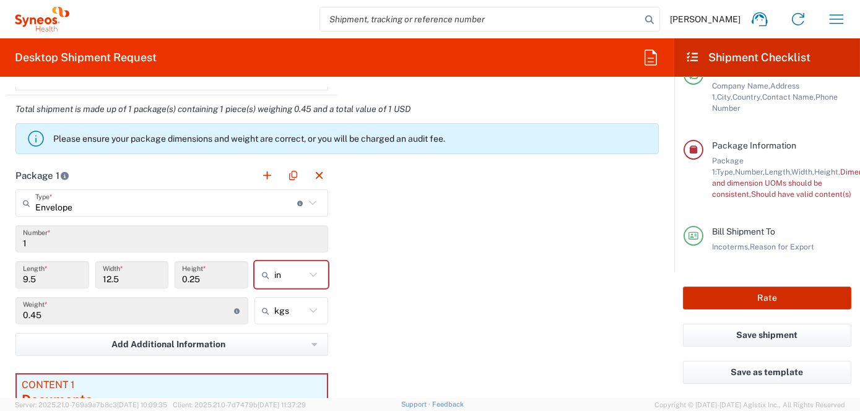
scroll to position [1106, 0]
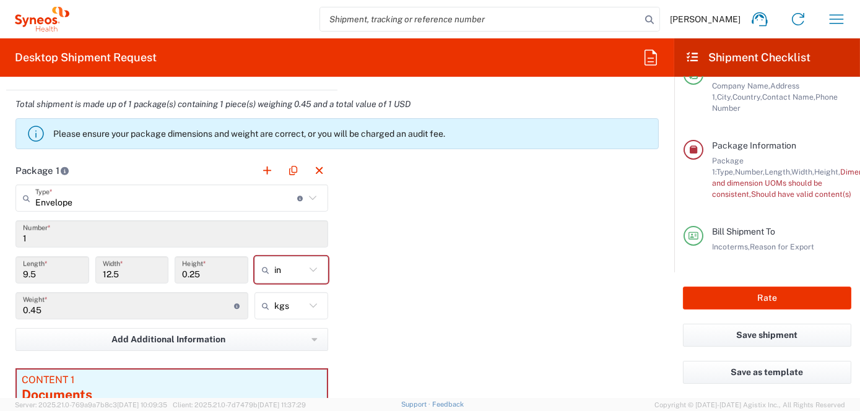
click at [166, 134] on p "Please ensure your package dimensions and weight are correct, or you will be ch…" at bounding box center [353, 133] width 600 height 11
click at [88, 312] on input "0.45" at bounding box center [128, 306] width 211 height 22
click at [51, 308] on input "0.45" at bounding box center [128, 306] width 211 height 22
click at [310, 306] on icon at bounding box center [313, 306] width 16 height 16
click at [282, 337] on span "kgs" at bounding box center [286, 335] width 71 height 19
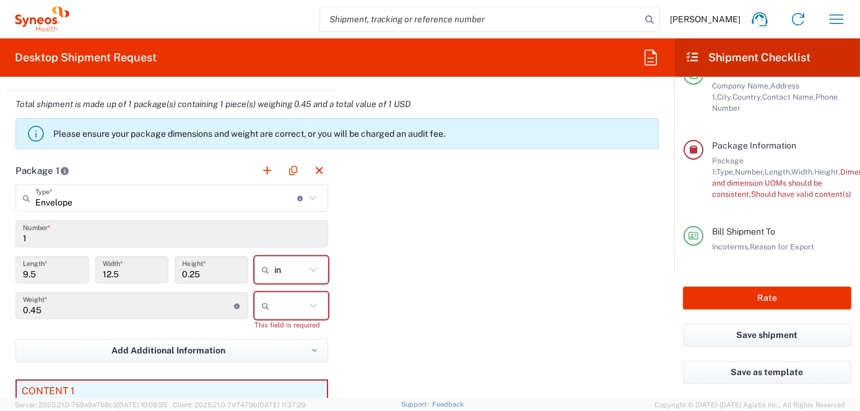
click at [308, 303] on icon at bounding box center [313, 306] width 16 height 16
click at [279, 333] on span "kgs" at bounding box center [286, 335] width 71 height 19
type input "kgs"
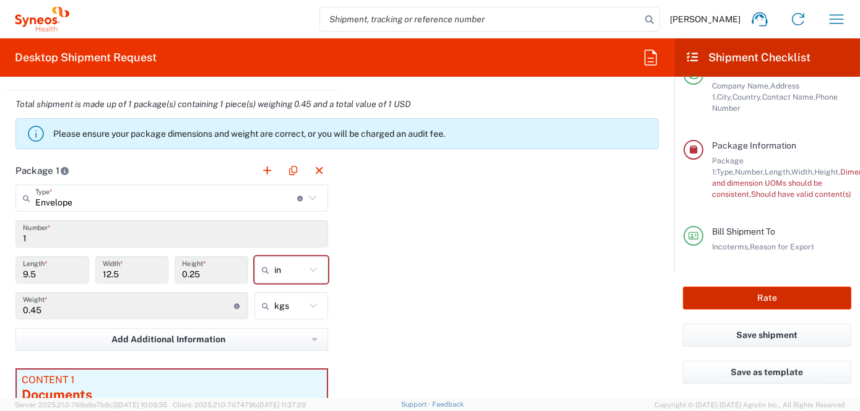
click at [749, 298] on button "Rate" at bounding box center [767, 298] width 168 height 23
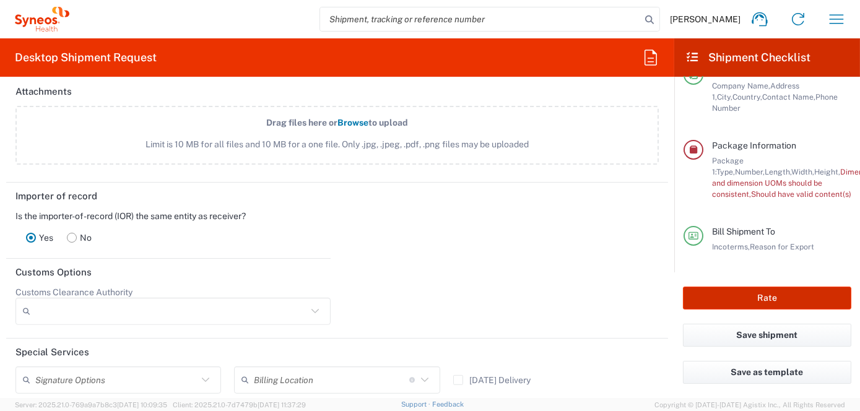
scroll to position [1601, 0]
click at [760, 300] on button "Rate" at bounding box center [767, 298] width 168 height 23
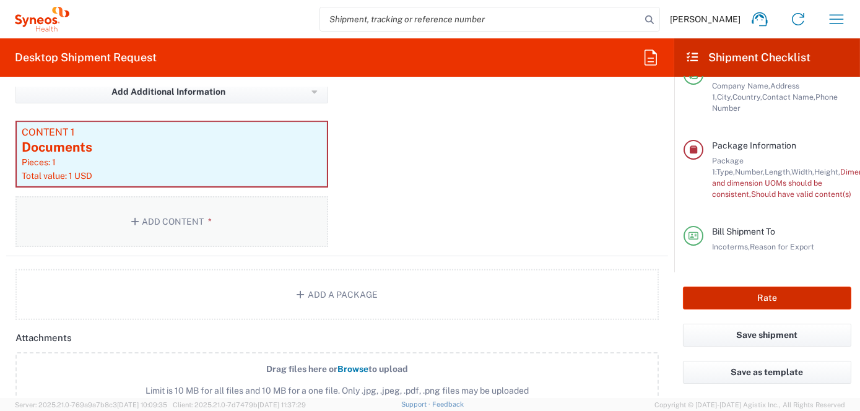
scroll to position [1167, 0]
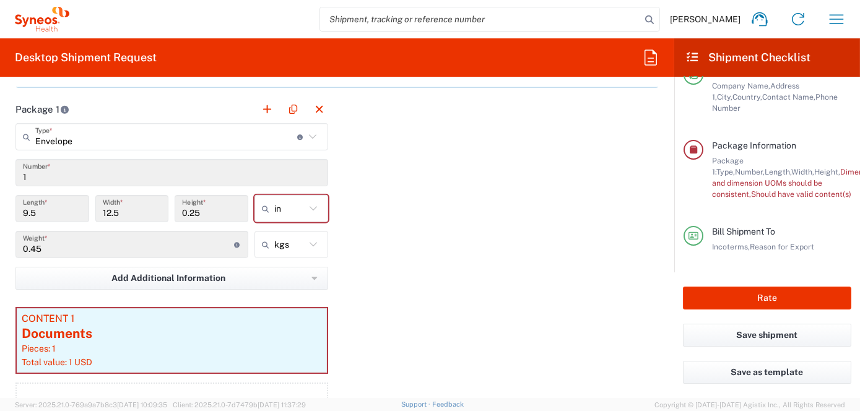
click at [308, 240] on icon at bounding box center [313, 245] width 16 height 16
click at [269, 292] on span "lbs" at bounding box center [286, 292] width 71 height 19
type input "0.99"
type input "lbs"
click at [311, 206] on icon at bounding box center [313, 208] width 7 height 4
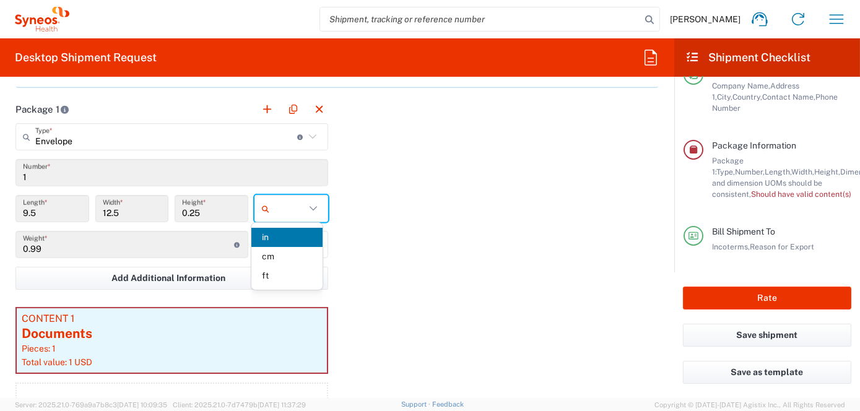
click at [266, 238] on span "in" at bounding box center [286, 237] width 71 height 19
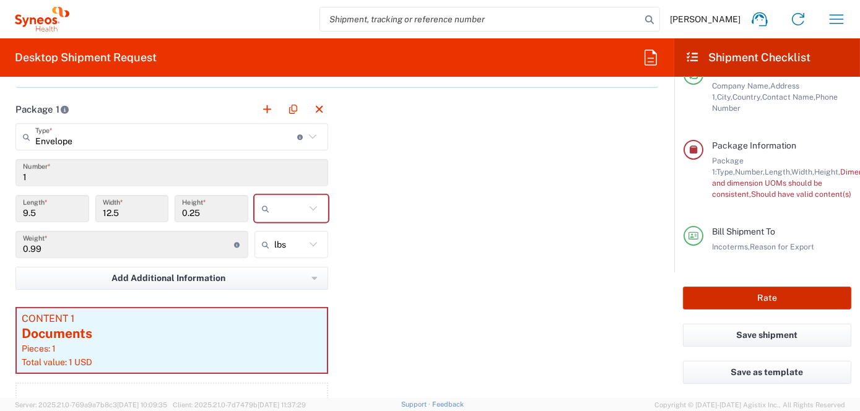
click at [757, 296] on button "Rate" at bounding box center [767, 298] width 168 height 23
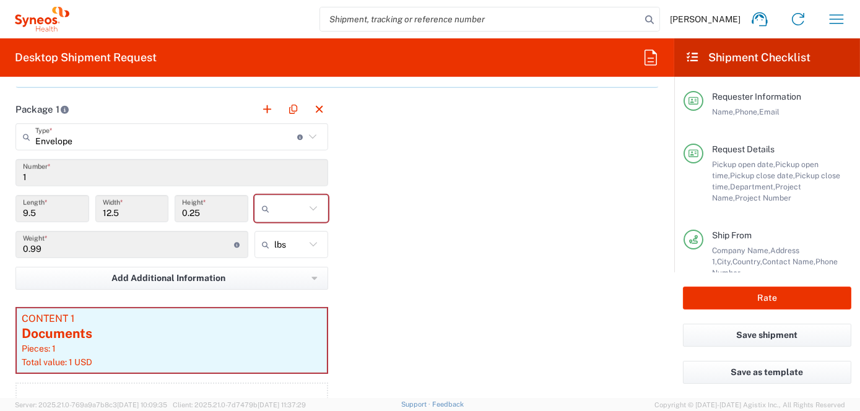
click at [311, 208] on icon at bounding box center [313, 209] width 16 height 16
click at [270, 238] on span "cm" at bounding box center [286, 237] width 71 height 19
type input "24.13"
type input "31.75"
type input "0.64"
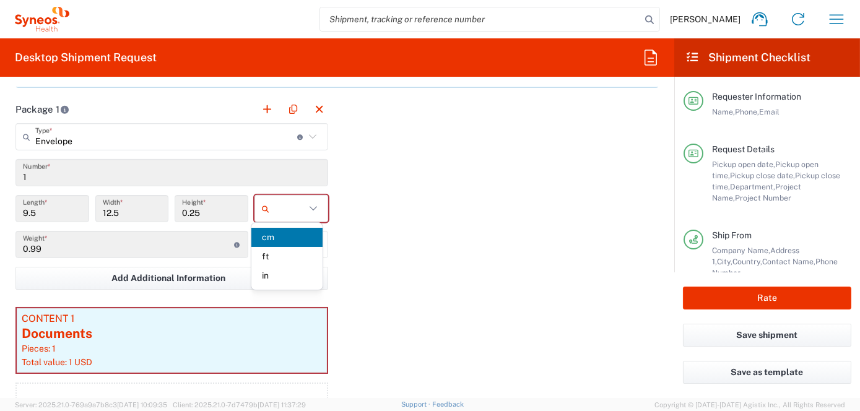
type input "cm"
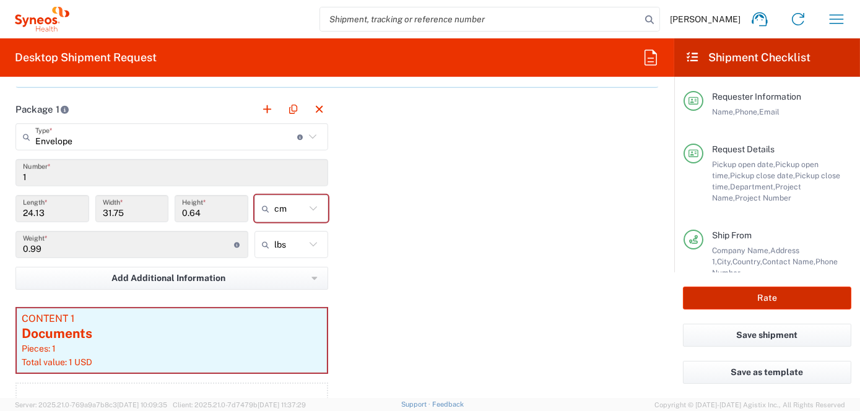
click at [759, 302] on button "Rate" at bounding box center [767, 298] width 168 height 23
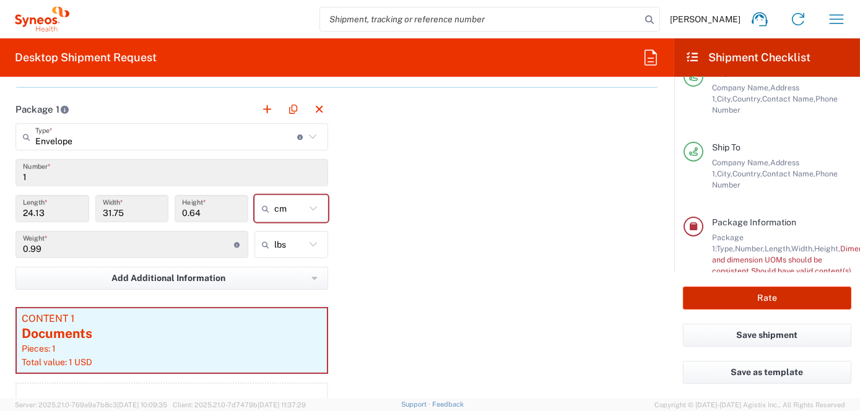
scroll to position [240, 0]
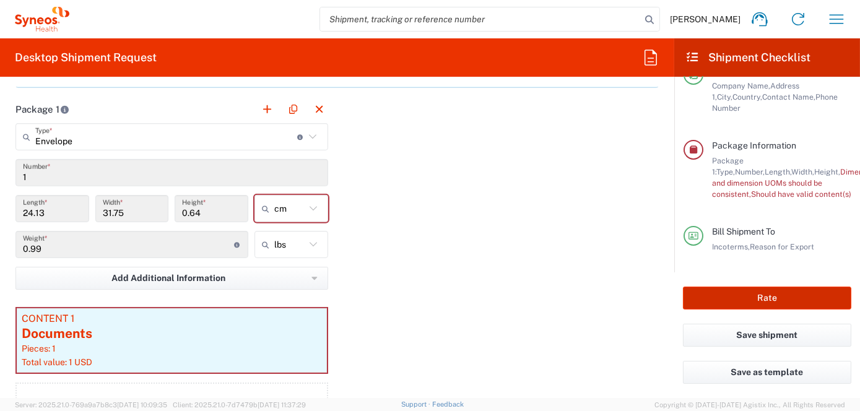
click at [759, 302] on button "Rate" at bounding box center [767, 298] width 168 height 23
click at [690, 149] on icon at bounding box center [693, 150] width 11 height 9
click at [785, 196] on span "Should have valid content(s)" at bounding box center [801, 193] width 100 height 9
click at [766, 337] on button "Save shipment" at bounding box center [767, 335] width 168 height 23
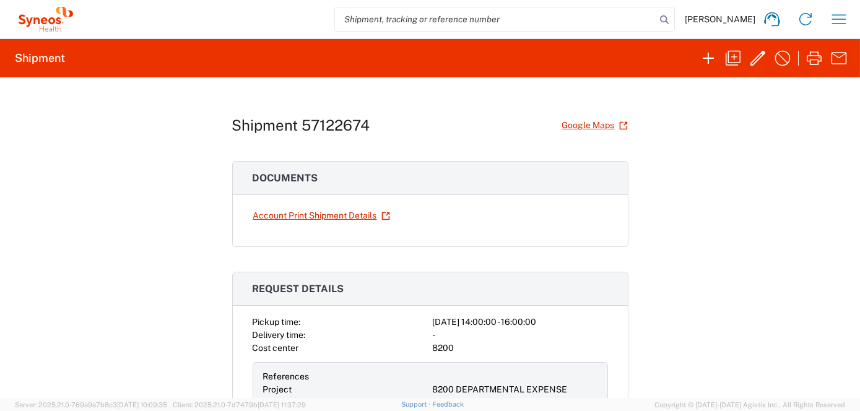
scroll to position [248, 0]
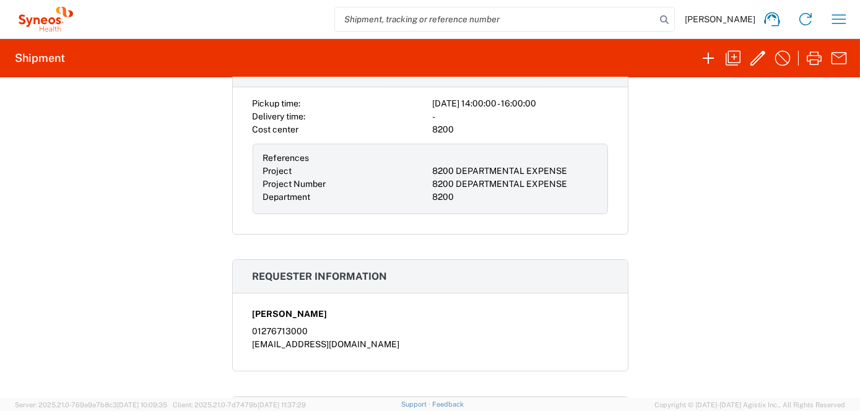
drag, startPoint x: 516, startPoint y: 271, endPoint x: 513, endPoint y: 250, distance: 21.9
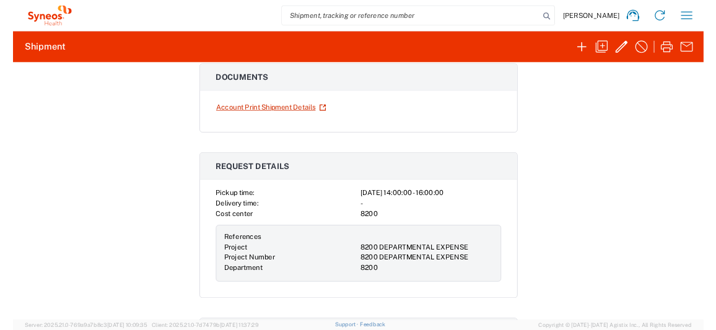
scroll to position [0, 0]
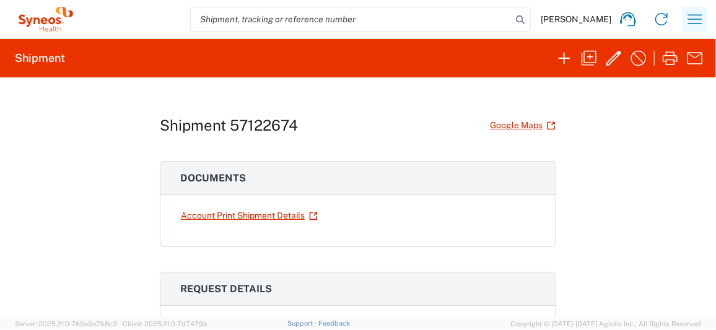
click at [693, 19] on icon "button" at bounding box center [695, 19] width 20 height 20
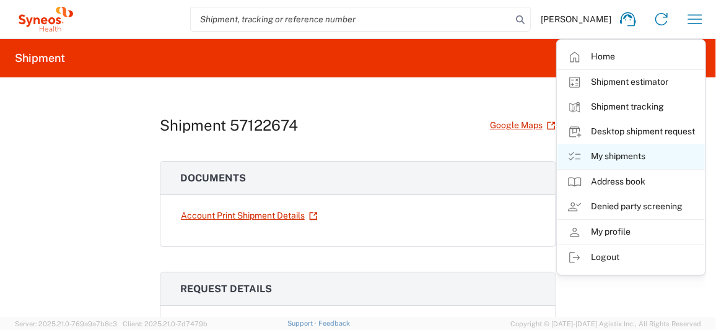
click at [610, 162] on link "My shipments" at bounding box center [630, 156] width 147 height 25
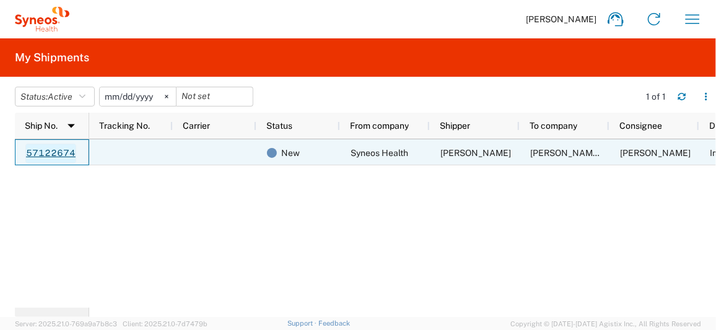
click at [66, 152] on link "57122674" at bounding box center [50, 154] width 51 height 20
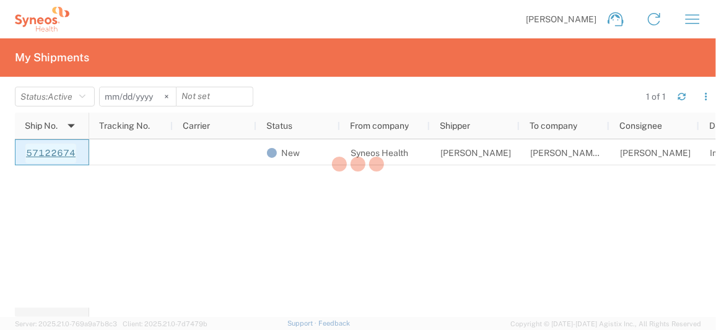
click at [66, 152] on div at bounding box center [358, 165] width 716 height 330
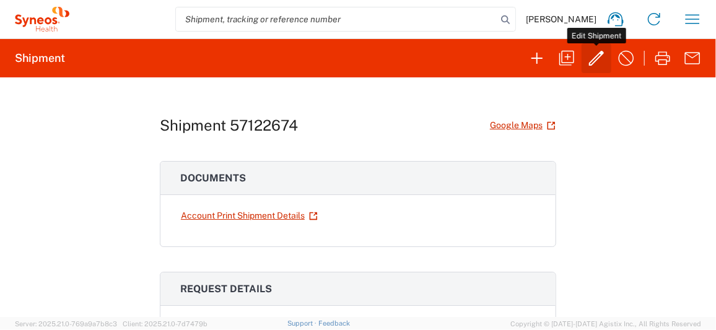
click at [594, 61] on icon "button" at bounding box center [596, 58] width 15 height 15
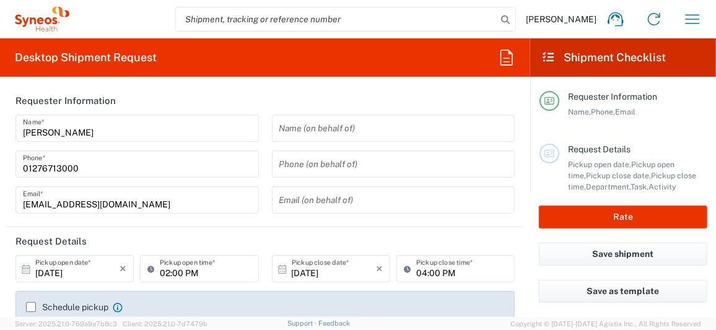
type input "8200 DEPARTMENTAL EXPENSE"
type input "[GEOGRAPHIC_DATA]"
type input "Envelope"
type input "8200 DEPARTMENTAL EXPENSE"
type input "8200"
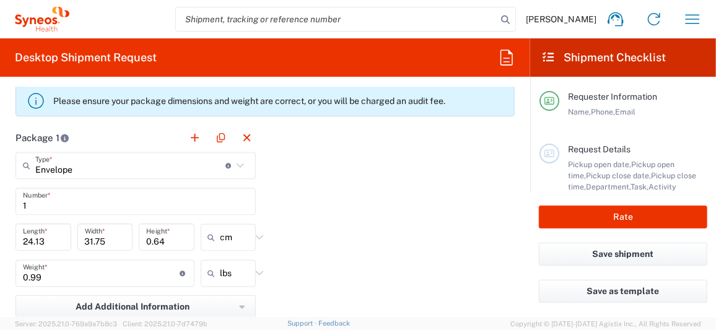
scroll to position [1163, 0]
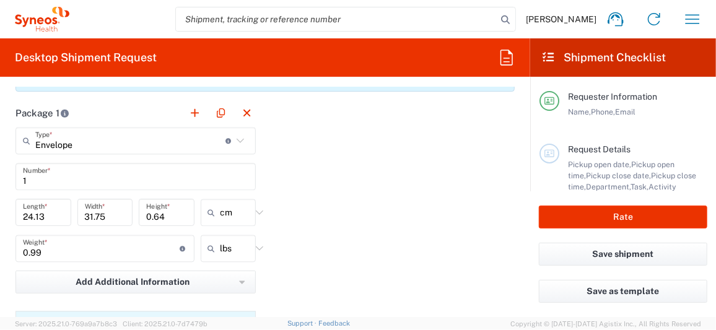
click at [251, 206] on icon at bounding box center [259, 212] width 16 height 16
click at [213, 275] on span "in" at bounding box center [224, 278] width 53 height 19
type input "9.5"
type input "12.5"
type input "0.25"
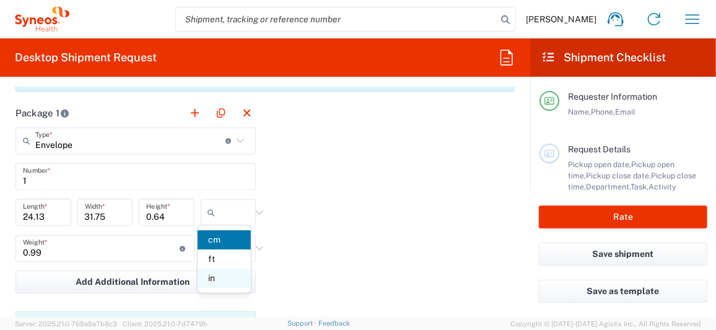
type input "in"
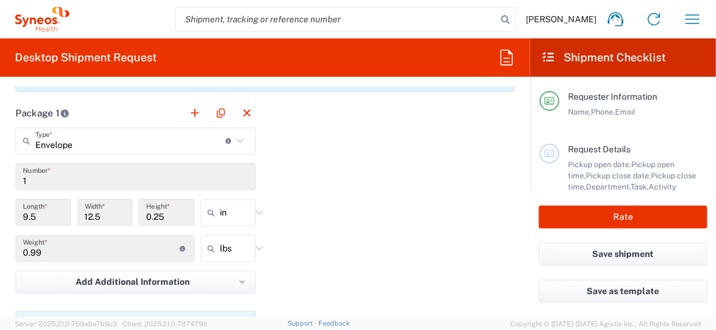
click at [258, 206] on icon at bounding box center [259, 212] width 16 height 16
click at [214, 256] on span "cm" at bounding box center [224, 259] width 53 height 19
type input "24.13"
type input "31.75"
type input "0.64"
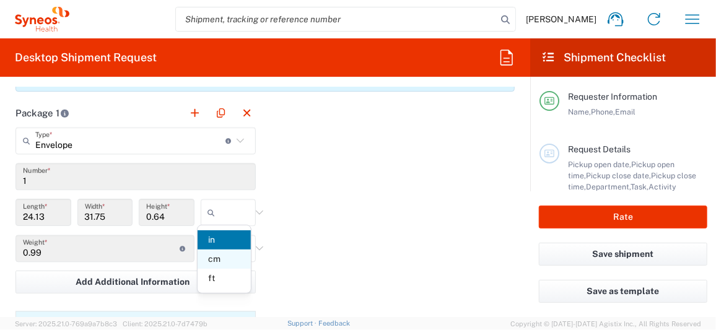
type input "cm"
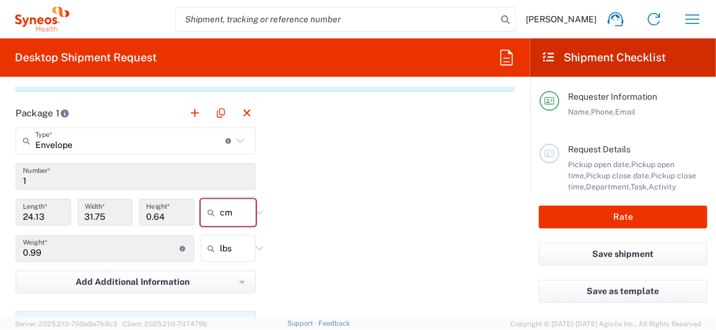
click at [251, 243] on icon at bounding box center [259, 248] width 16 height 16
click at [225, 294] on span "kgs" at bounding box center [224, 294] width 53 height 19
type input "0.45"
type input "kgs"
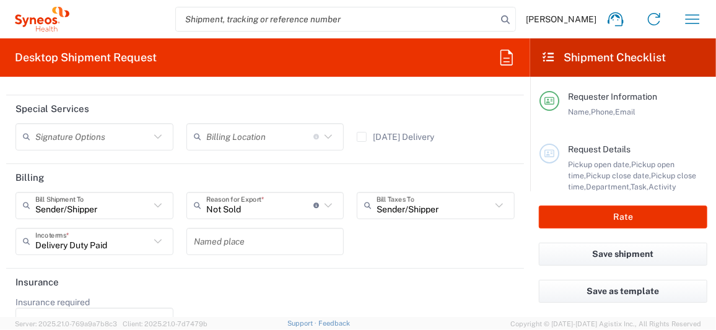
scroll to position [1877, 0]
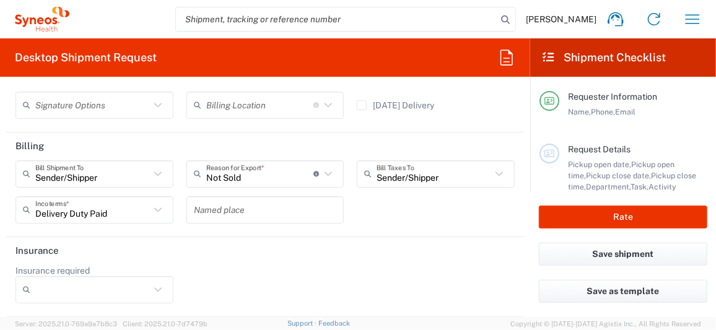
click at [154, 105] on icon at bounding box center [158, 105] width 16 height 16
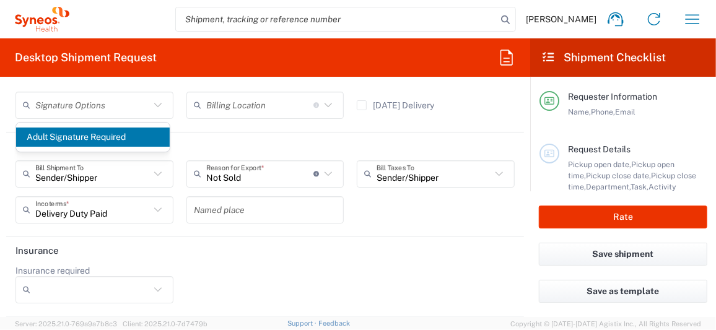
click at [115, 139] on span "Adult Signature Required" at bounding box center [93, 137] width 154 height 19
type input "Adult Signature Required"
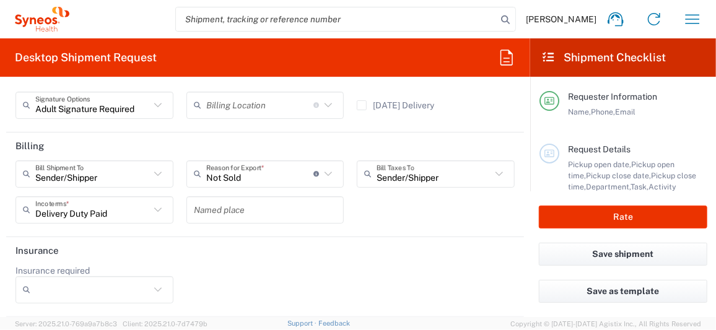
click at [103, 293] on input "Insurance required" at bounding box center [92, 290] width 115 height 20
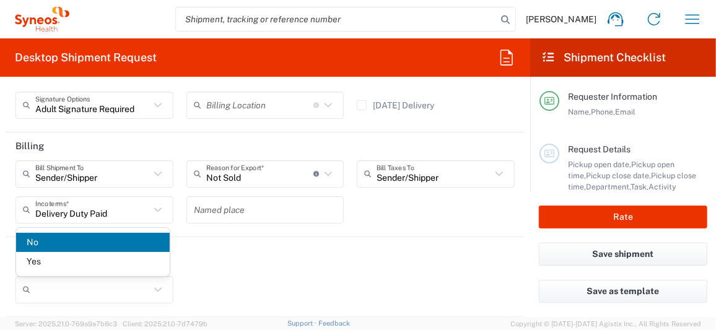
click at [63, 242] on span "No" at bounding box center [93, 242] width 154 height 19
type input "No"
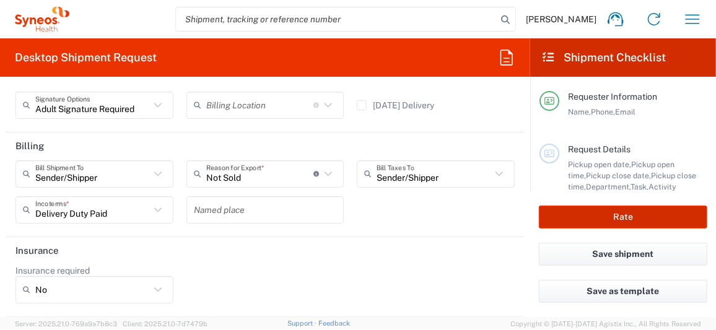
click at [611, 218] on button "Rate" at bounding box center [623, 217] width 168 height 23
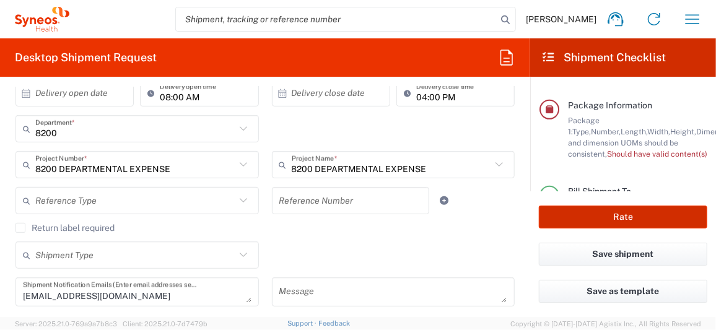
scroll to position [0, 0]
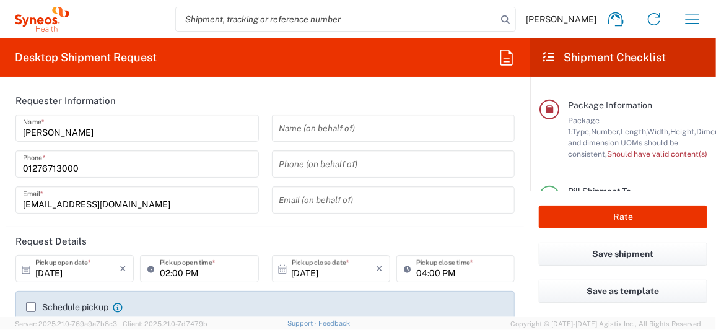
click at [186, 270] on input "02:00 PM" at bounding box center [205, 269] width 91 height 22
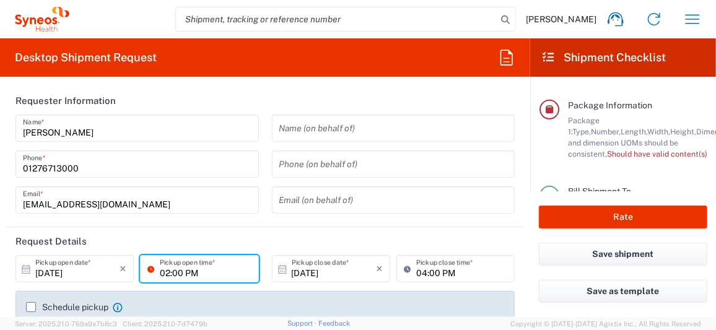
click at [165, 275] on input "02:00 PM" at bounding box center [205, 269] width 91 height 22
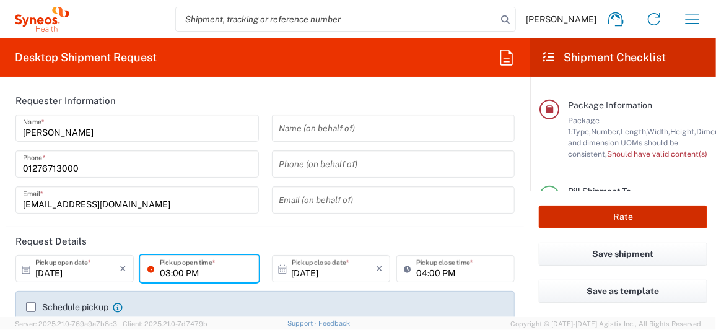
type input "03:00 PM"
click at [624, 215] on button "Rate" at bounding box center [623, 217] width 168 height 23
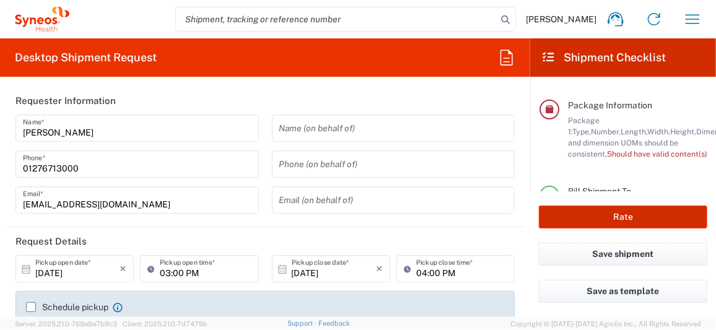
scroll to position [24, 0]
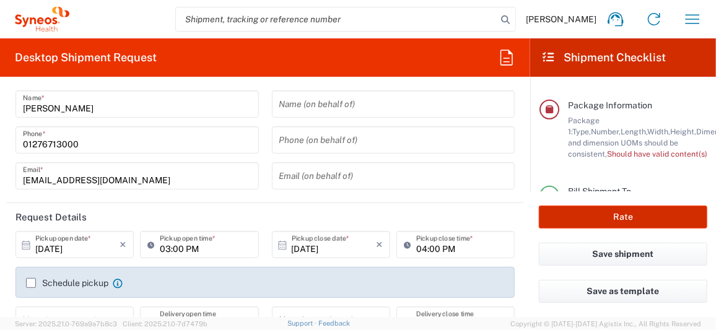
click at [623, 220] on button "Rate" at bounding box center [623, 217] width 168 height 23
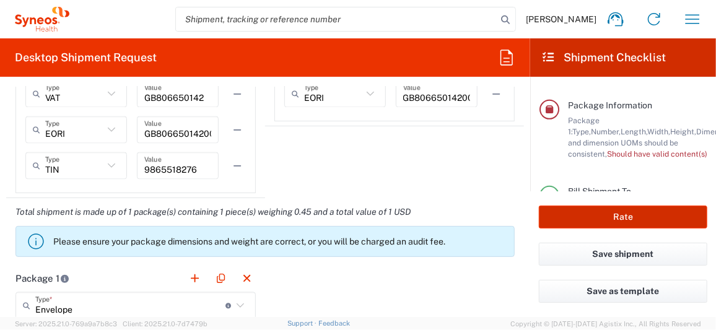
scroll to position [1114, 0]
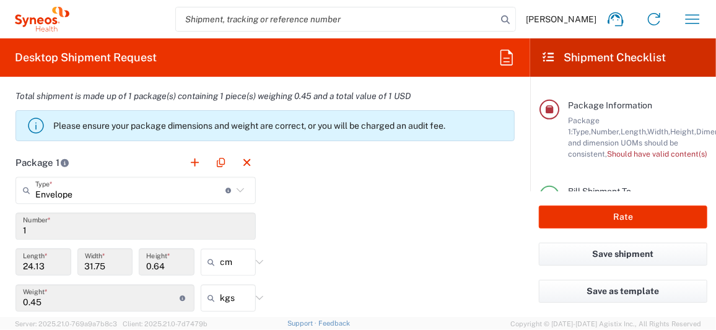
click at [55, 263] on input "24.13" at bounding box center [43, 262] width 41 height 22
click at [244, 159] on button "button" at bounding box center [246, 162] width 17 height 17
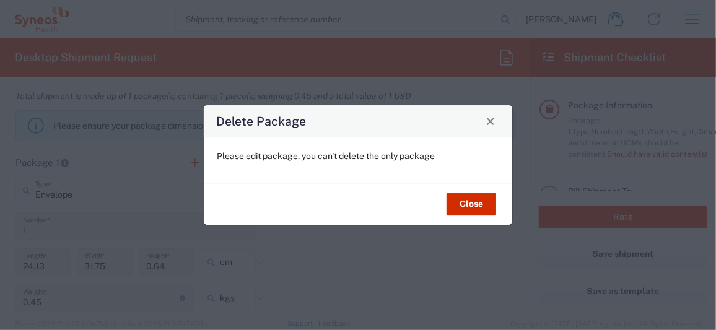
click at [472, 201] on button "Close" at bounding box center [471, 204] width 50 height 23
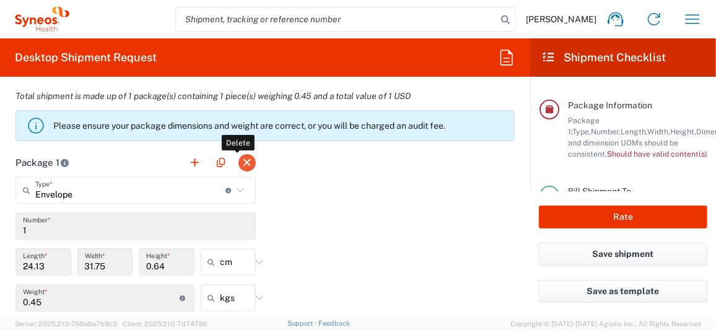
click at [246, 155] on button "button" at bounding box center [246, 162] width 17 height 17
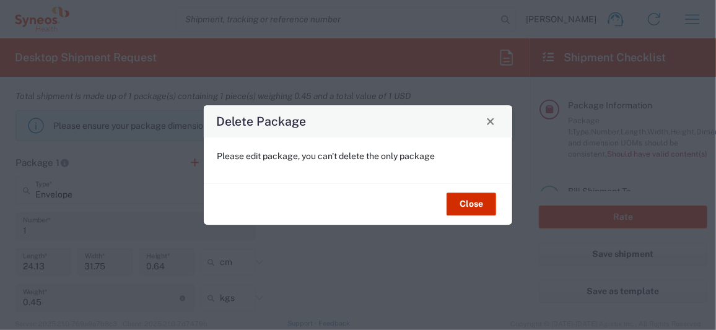
click at [471, 199] on button "Close" at bounding box center [471, 204] width 50 height 23
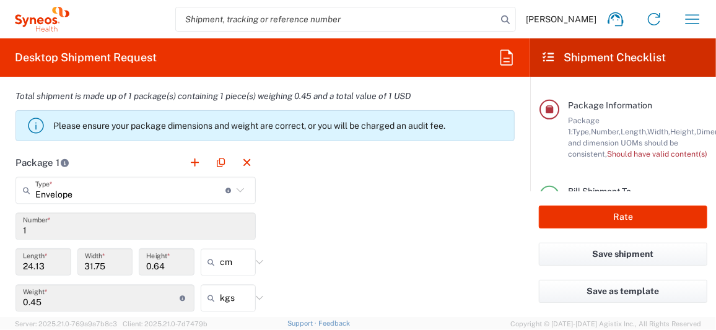
click at [60, 262] on input "24.13" at bounding box center [43, 262] width 41 height 22
click at [240, 188] on icon at bounding box center [240, 190] width 16 height 16
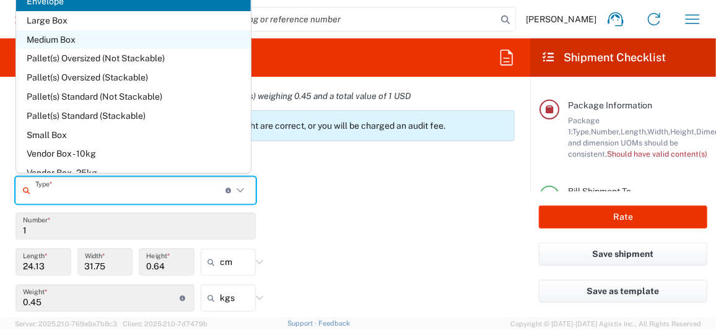
click at [89, 38] on span "Medium Box" at bounding box center [133, 39] width 235 height 19
type input "Medium Box"
type input "33.02"
type input "29.21"
type input "6.35"
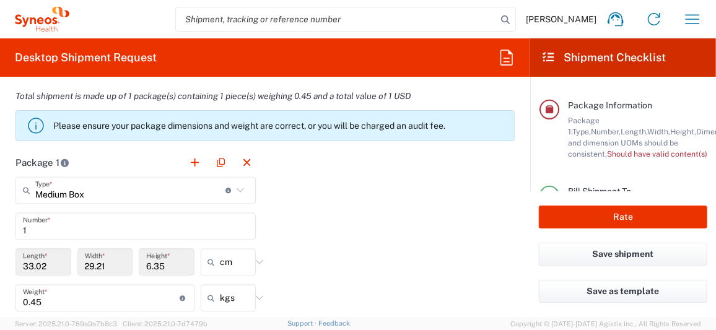
click at [236, 189] on icon at bounding box center [240, 190] width 16 height 16
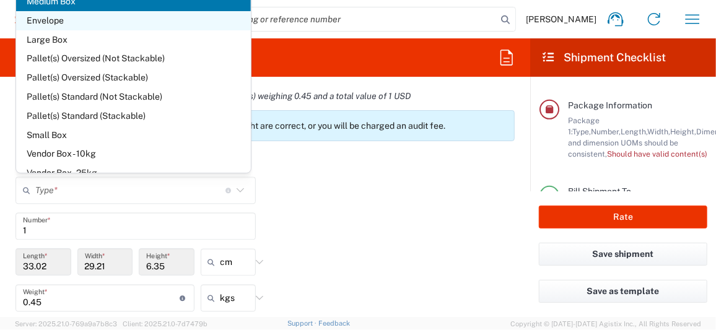
click at [55, 19] on span "Envelope" at bounding box center [133, 20] width 235 height 19
type input "Envelope"
type input "24.13"
type input "31.75"
type input "0.64"
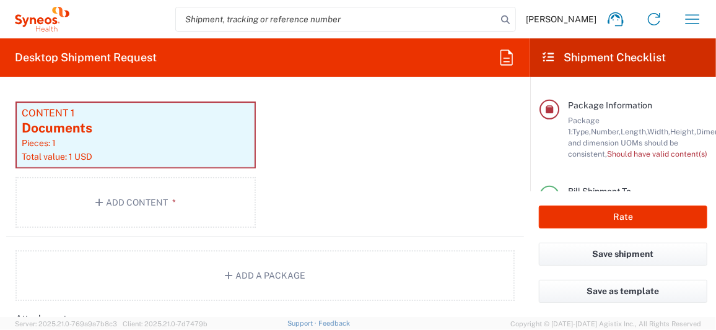
scroll to position [1386, 0]
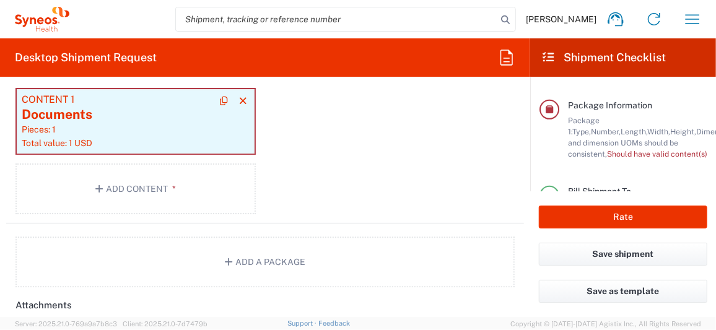
click at [131, 114] on div "Documents" at bounding box center [136, 114] width 228 height 19
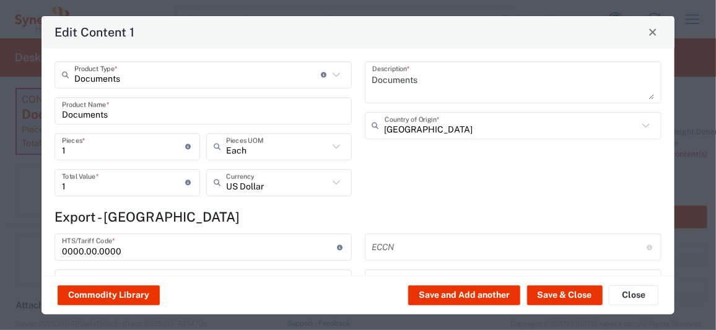
click at [332, 183] on icon at bounding box center [335, 182] width 7 height 4
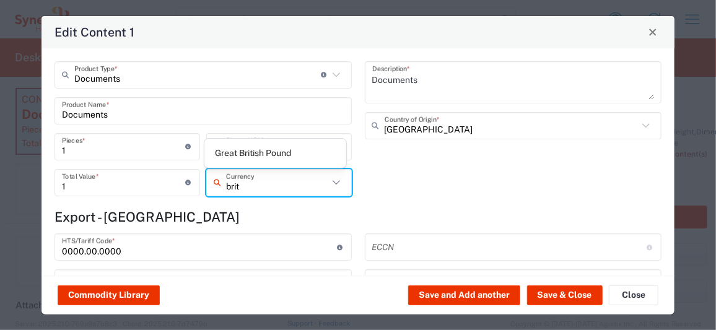
click at [323, 159] on span "Great British Pound" at bounding box center [275, 153] width 142 height 19
type input "Great British Pound"
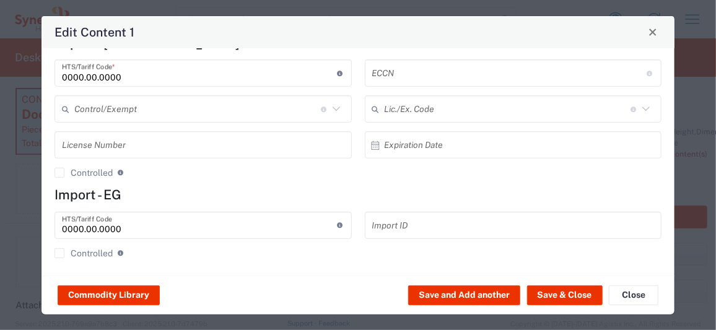
scroll to position [177, 0]
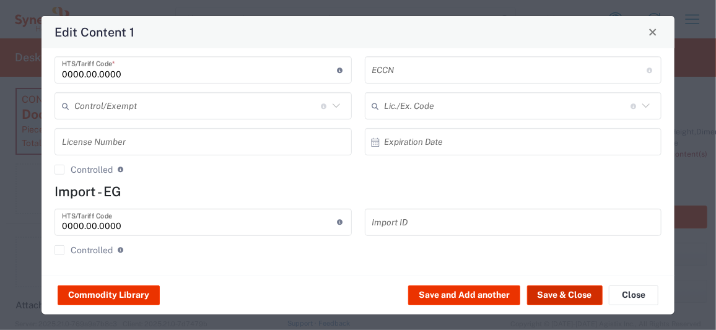
click at [566, 298] on button "Save & Close" at bounding box center [565, 295] width 76 height 20
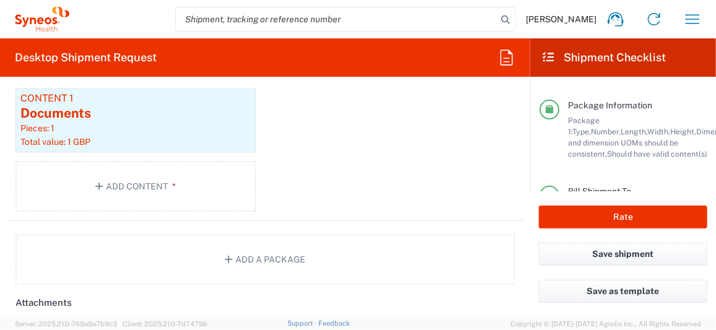
scroll to position [1384, 0]
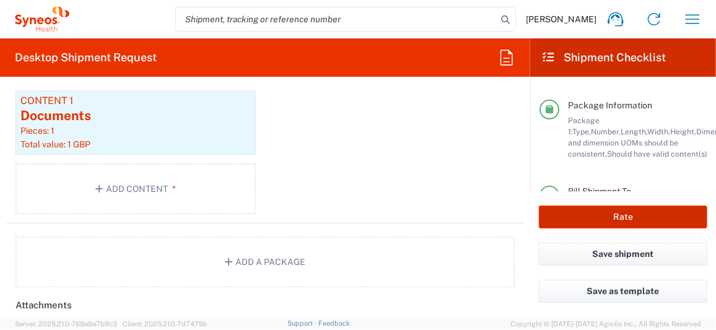
click at [580, 210] on button "Rate" at bounding box center [623, 217] width 168 height 23
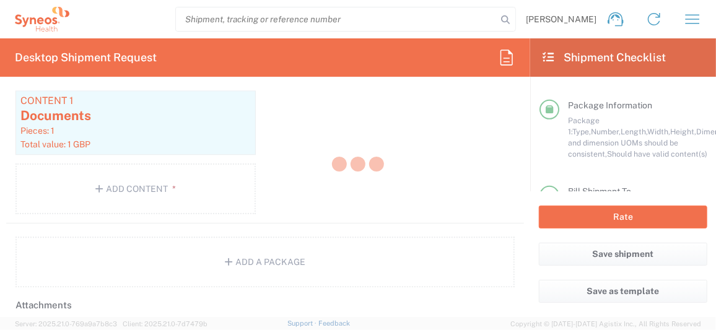
click at [584, 222] on div at bounding box center [358, 165] width 716 height 330
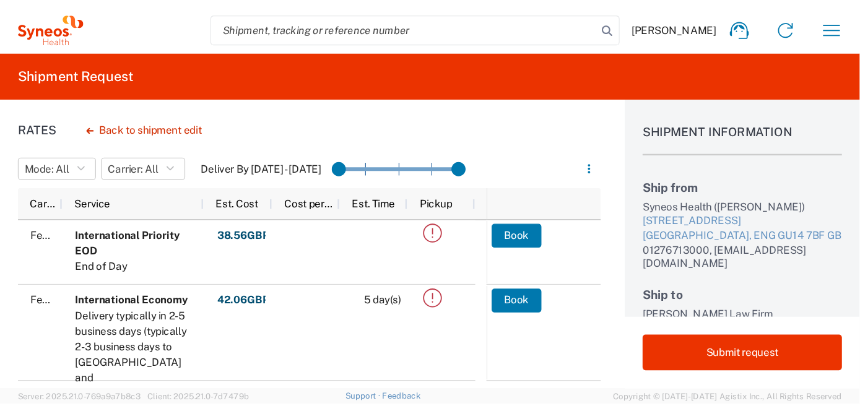
scroll to position [14, 0]
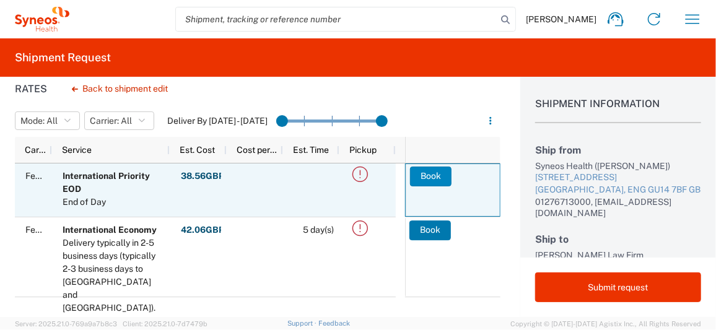
click at [430, 170] on button "Book" at bounding box center [430, 177] width 41 height 20
